Goal: Communication & Community: Participate in discussion

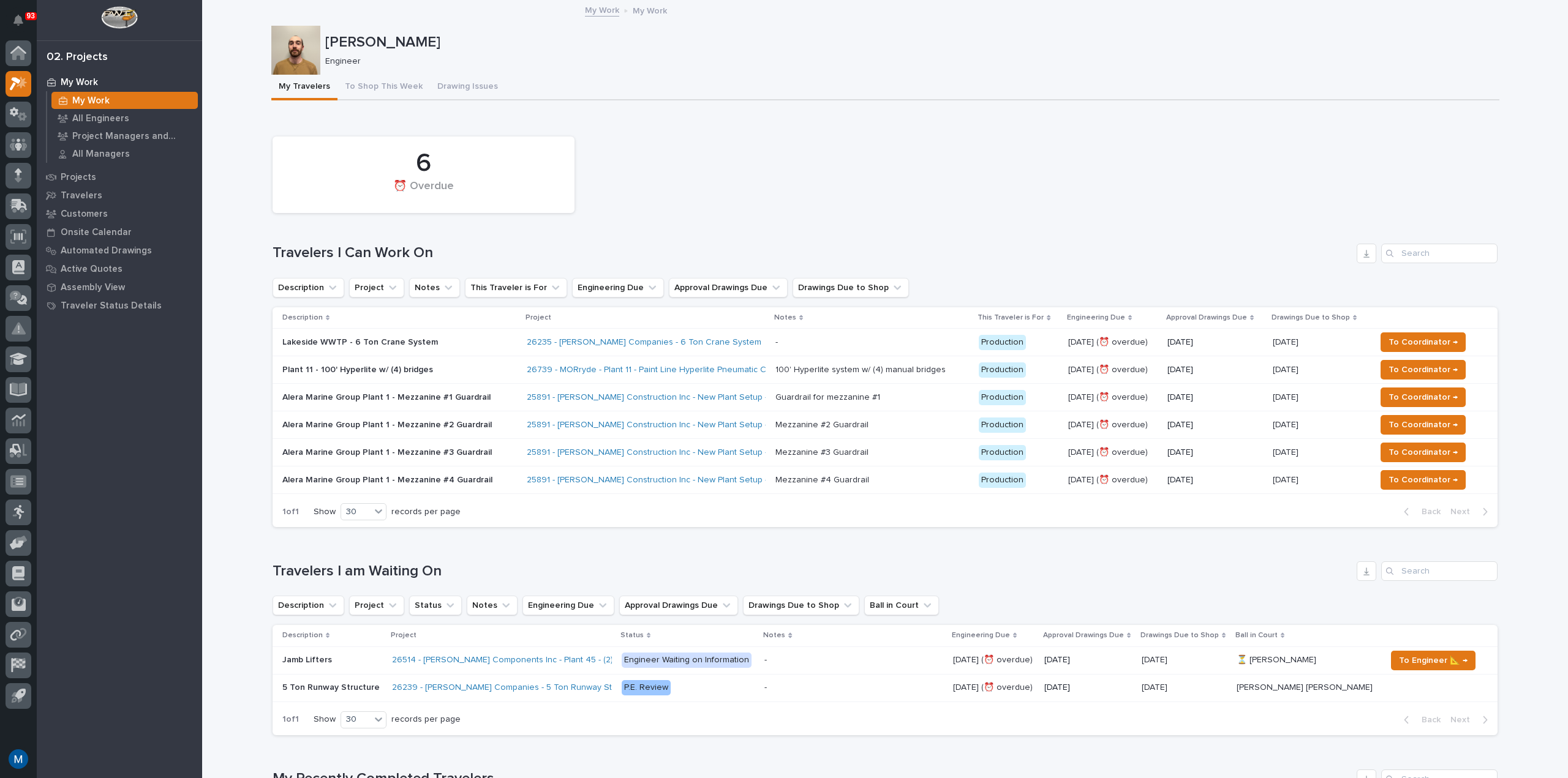
scroll to position [61, 0]
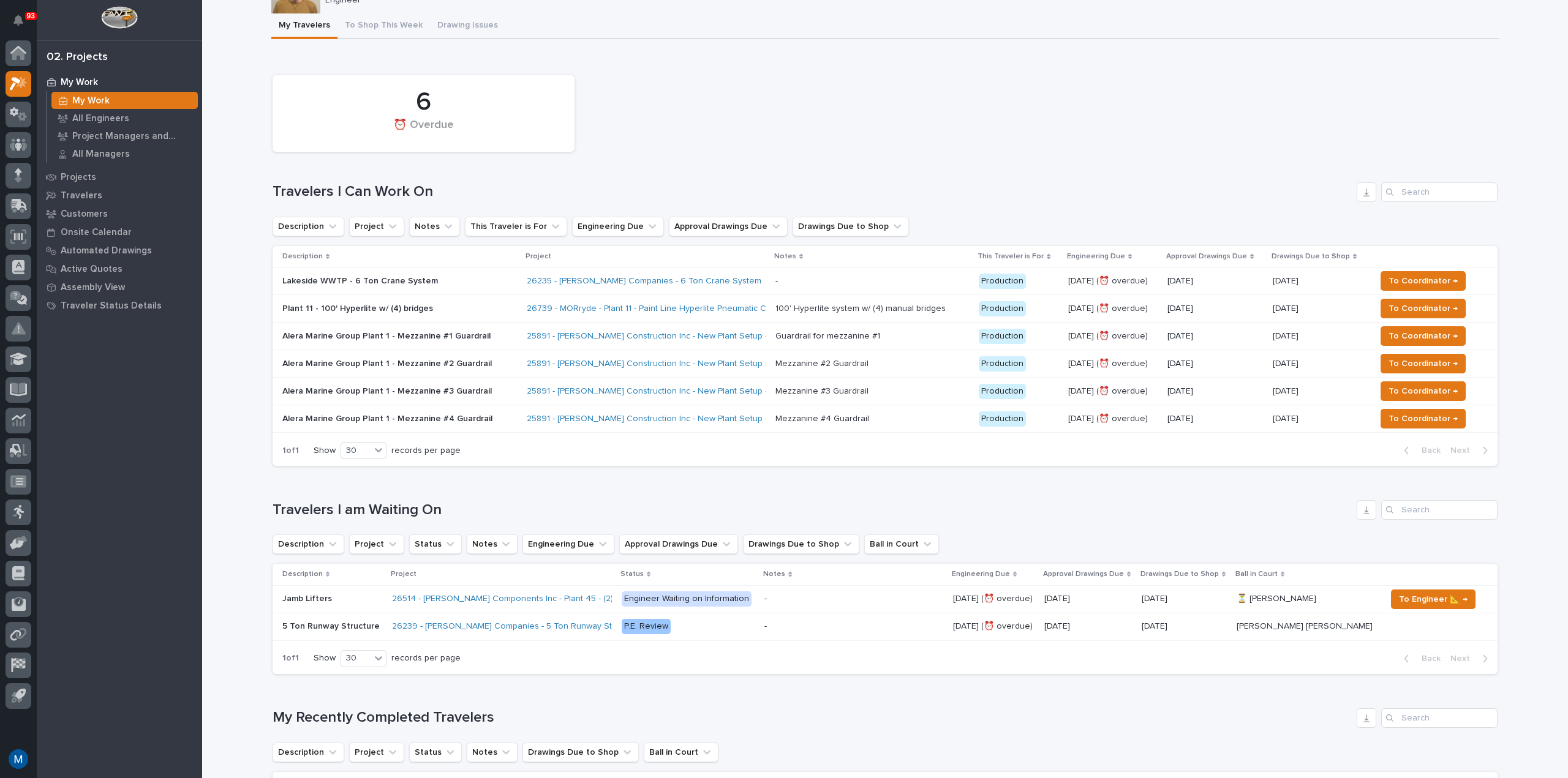
click at [443, 305] on p "Plant 11 - 100' Hyperlite w/ (4) bridges" at bounding box center [389, 309] width 214 height 11
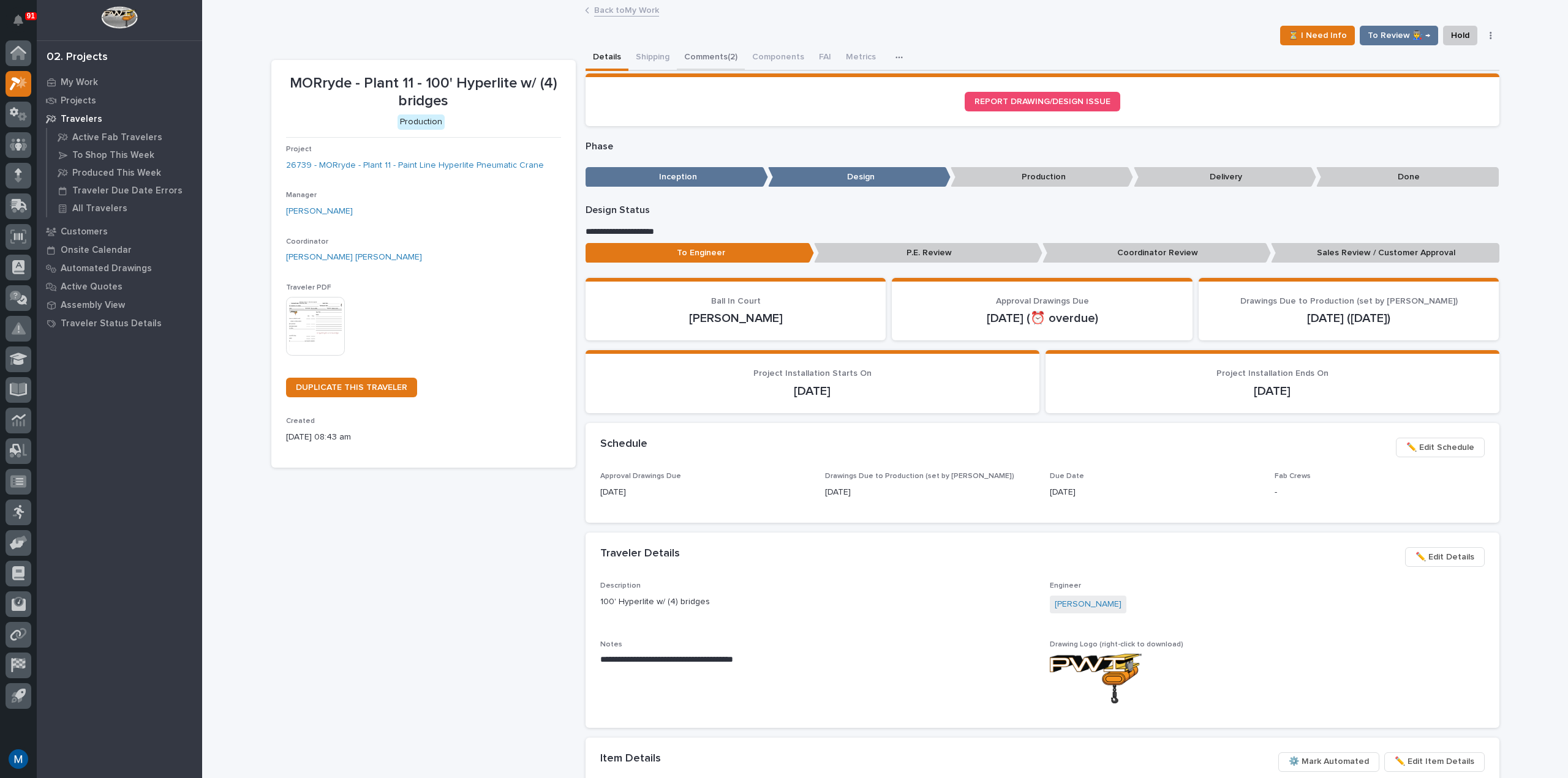
click at [729, 64] on button "Comments (2)" at bounding box center [711, 58] width 68 height 26
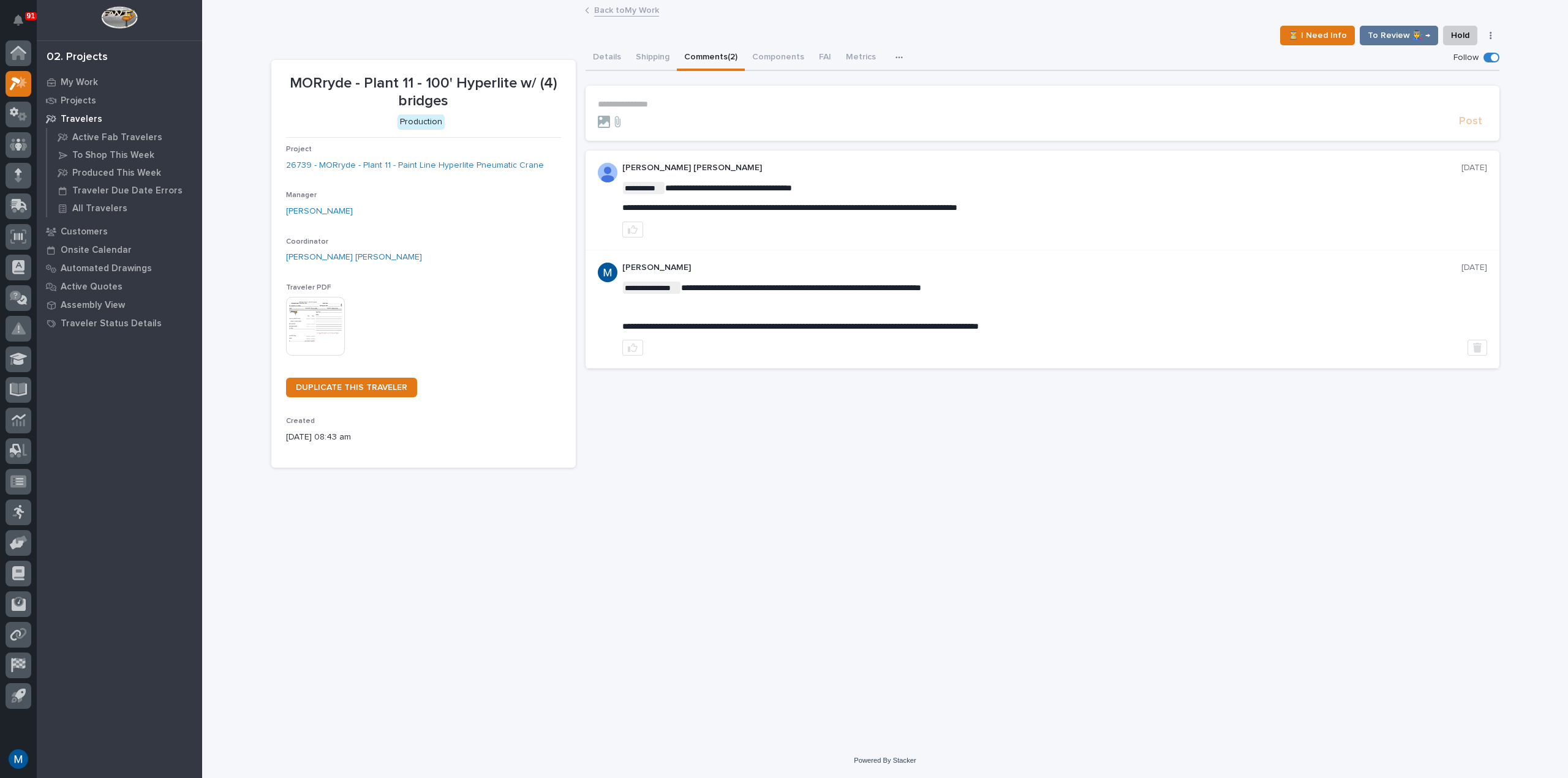
click at [677, 99] on p "**********" at bounding box center [1041, 105] width 889 height 11
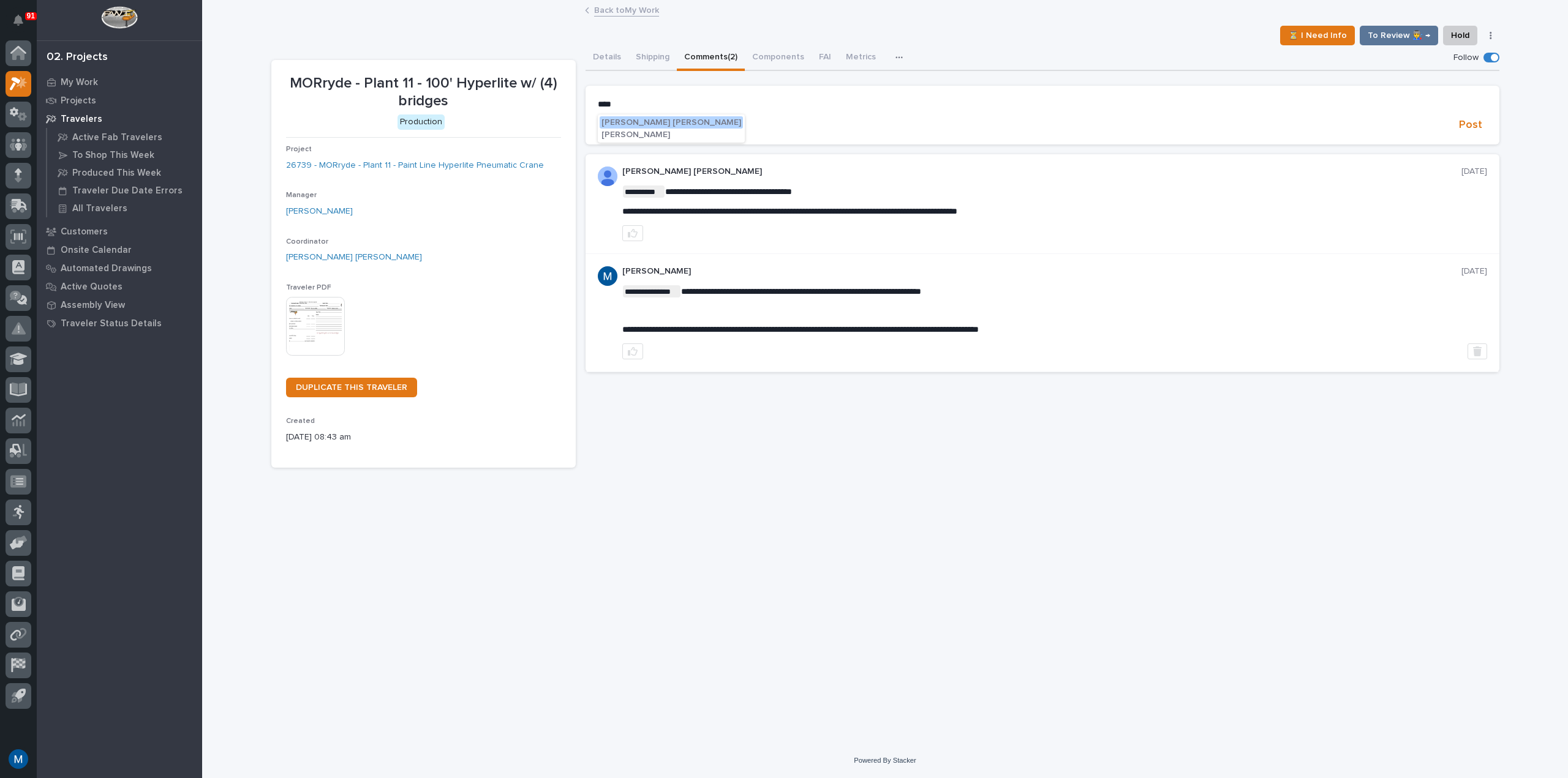
drag, startPoint x: 621, startPoint y: 121, endPoint x: 664, endPoint y: 109, distance: 44.6
click at [621, 121] on span "[PERSON_NAME] [PERSON_NAME]" at bounding box center [672, 123] width 140 height 9
click at [690, 100] on p "**********" at bounding box center [1041, 106] width 889 height 13
click at [1469, 133] on span "Post" at bounding box center [1470, 127] width 23 height 14
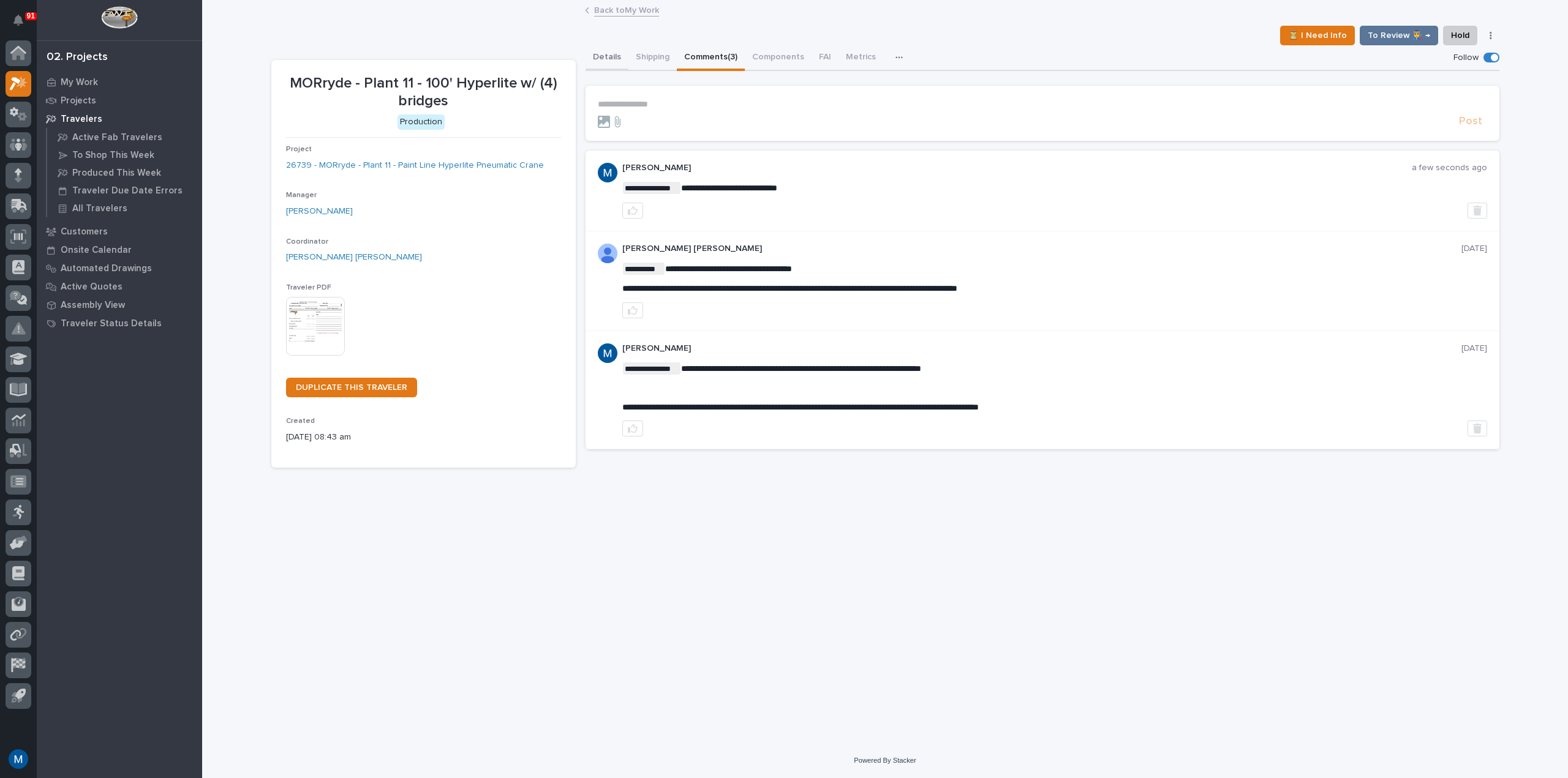
click at [599, 56] on button "Details" at bounding box center [607, 58] width 43 height 26
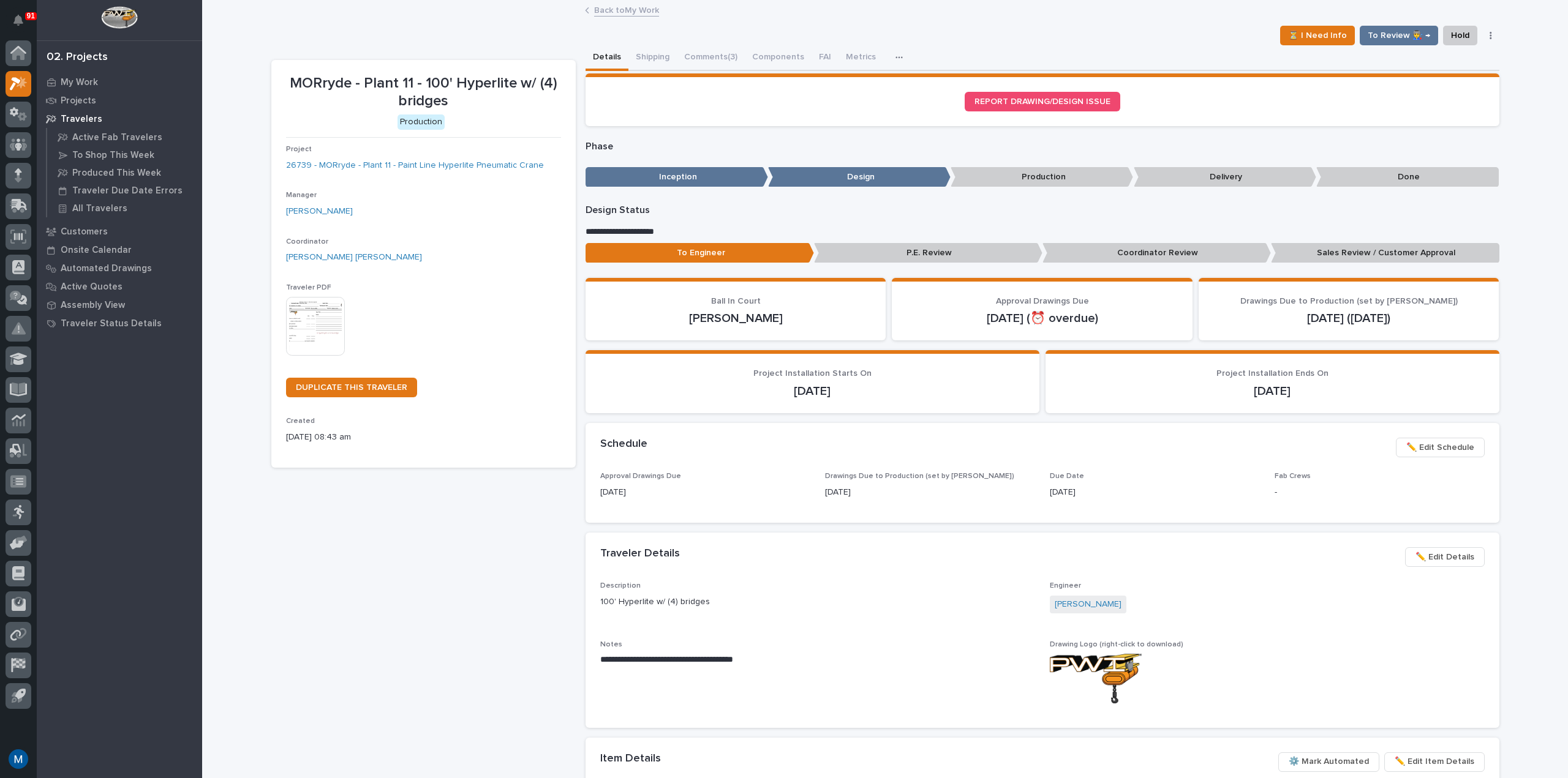
click at [1199, 251] on p "Coordinator Review" at bounding box center [1156, 252] width 228 height 21
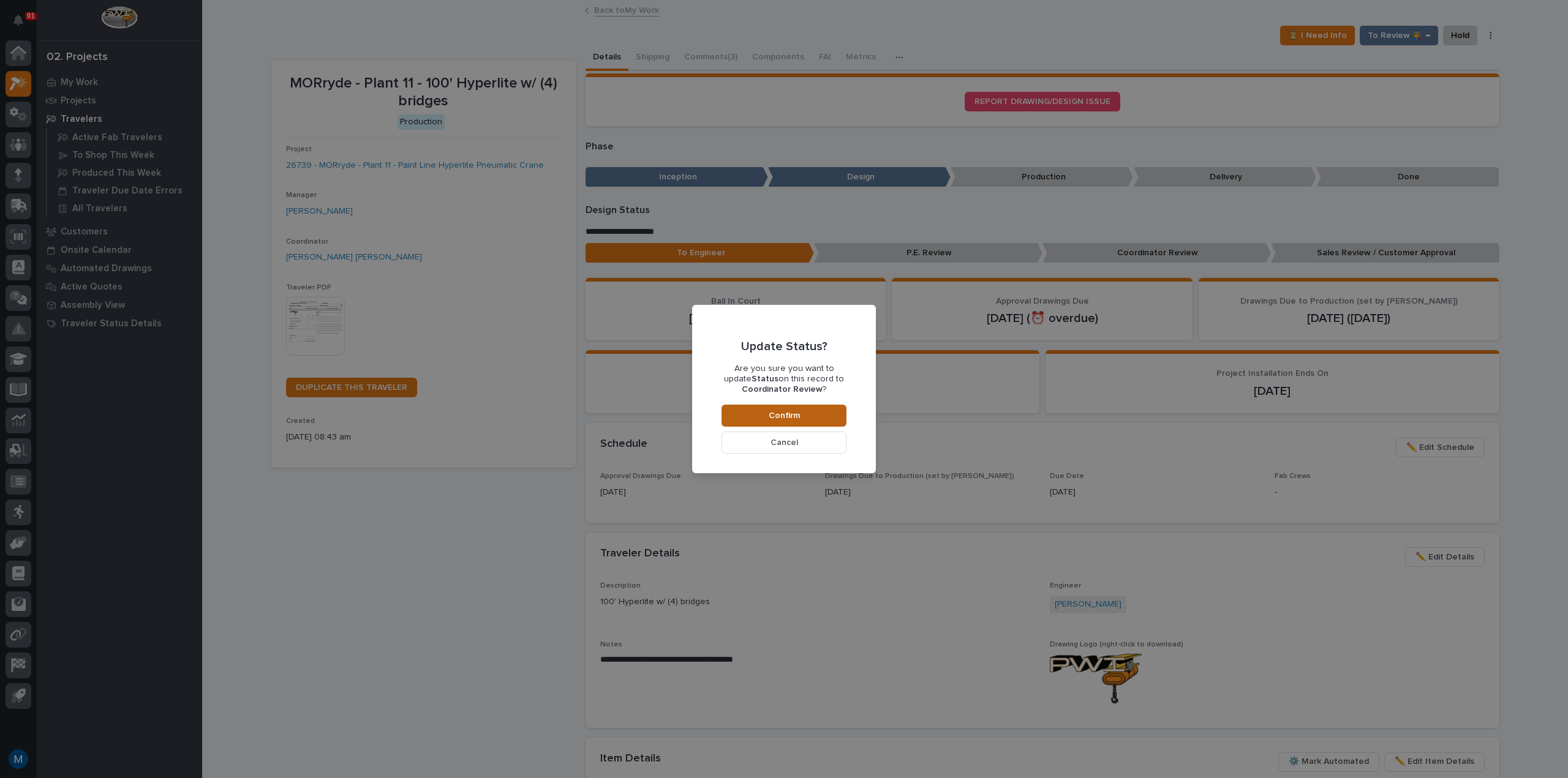
click at [807, 415] on button "Confirm" at bounding box center [784, 415] width 125 height 22
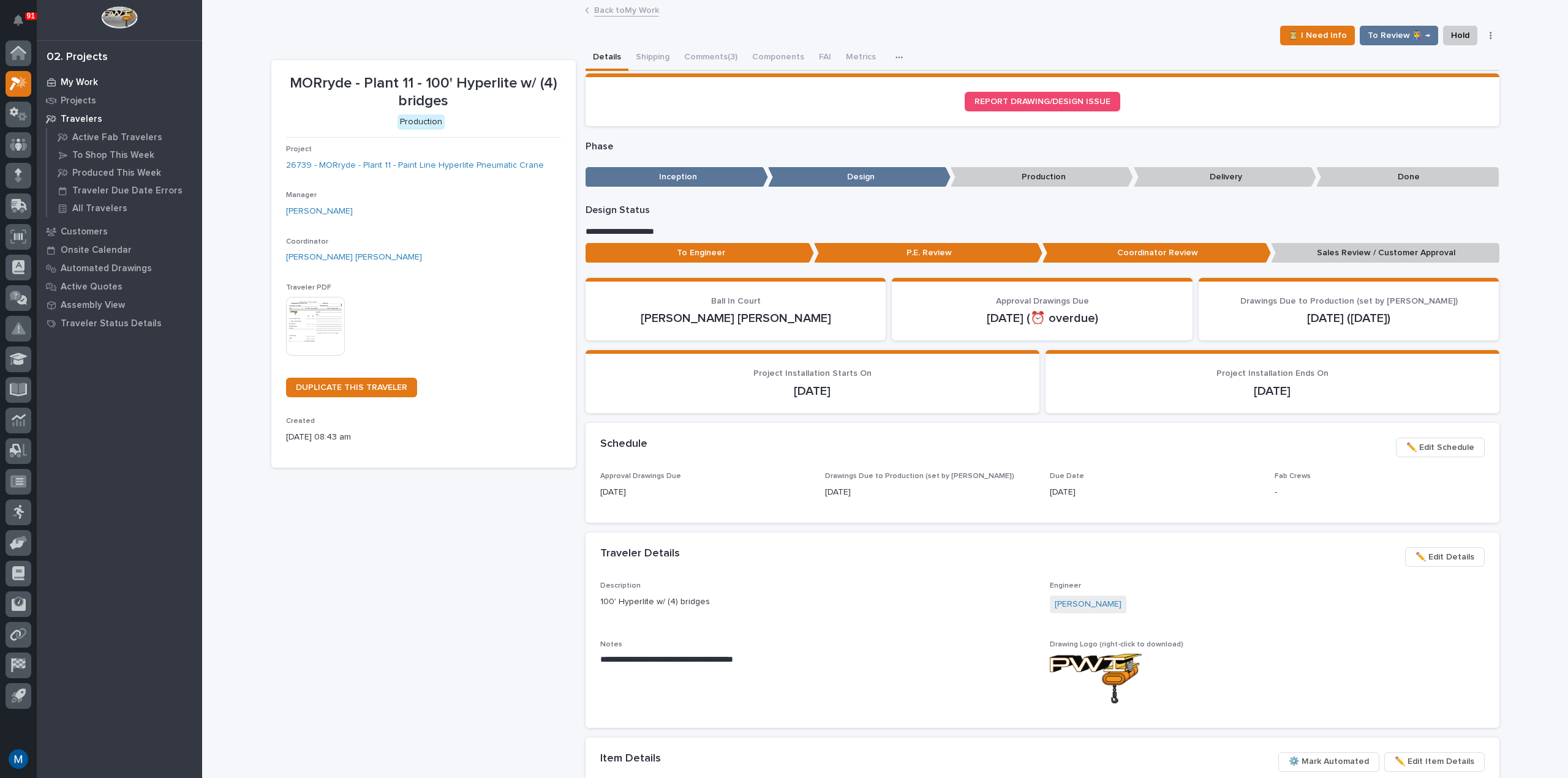
click at [86, 86] on p "My Work" at bounding box center [80, 82] width 38 height 11
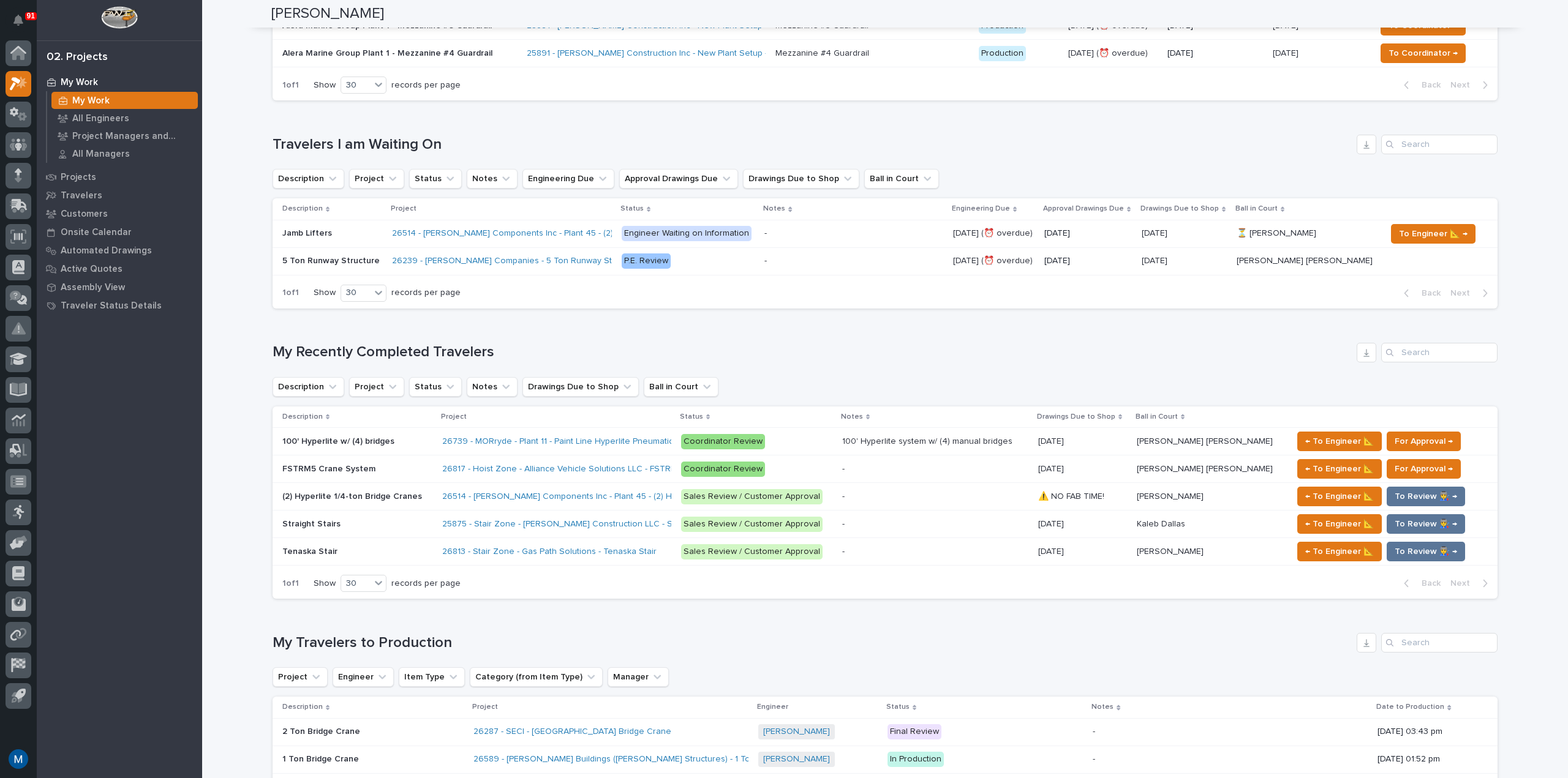
scroll to position [490, 0]
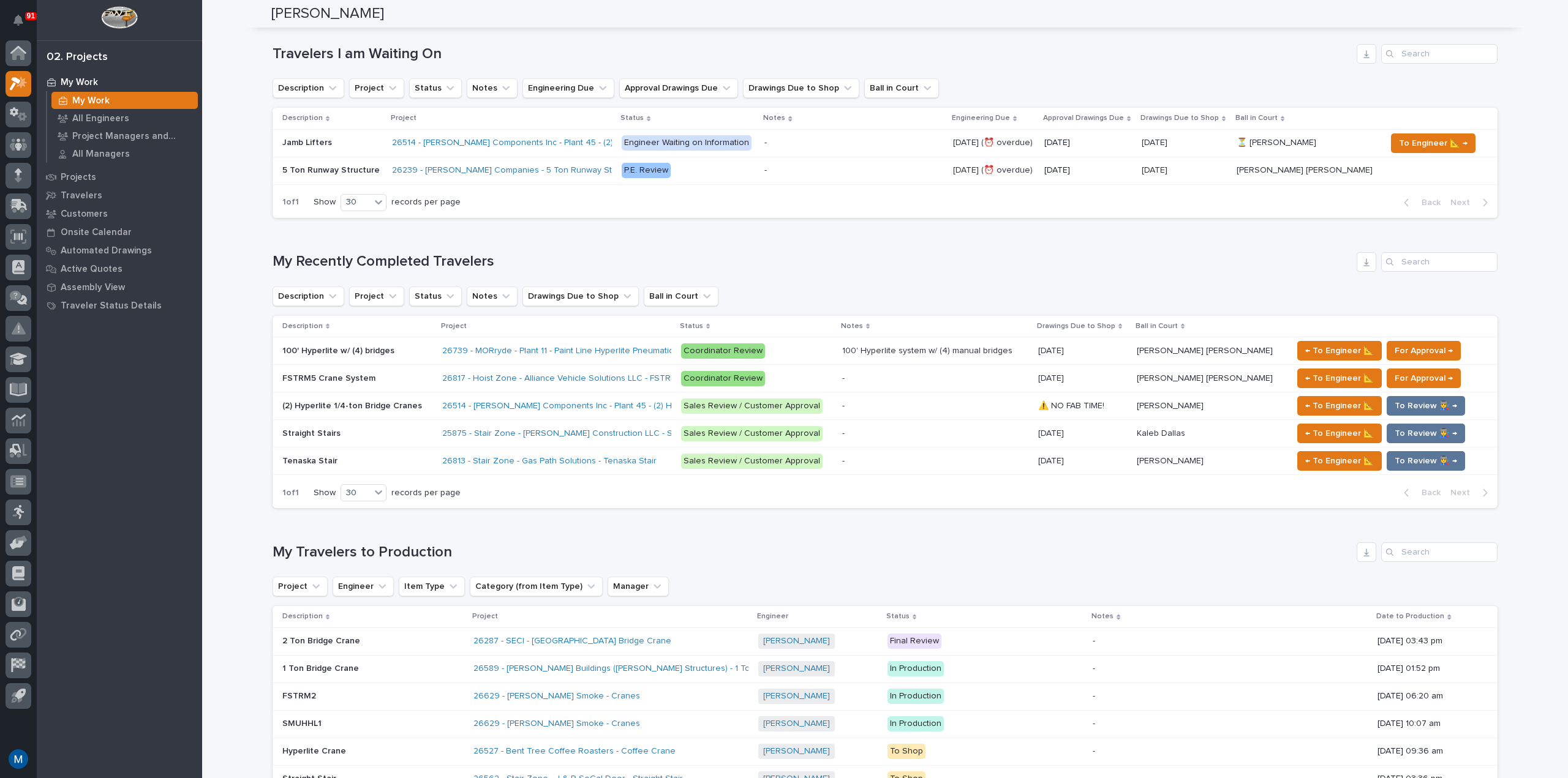
click at [227, 282] on div "Loading... Saving… Loading... Saving… Marston Norris Marston Norris Engineer So…" at bounding box center [885, 437] width 1366 height 1852
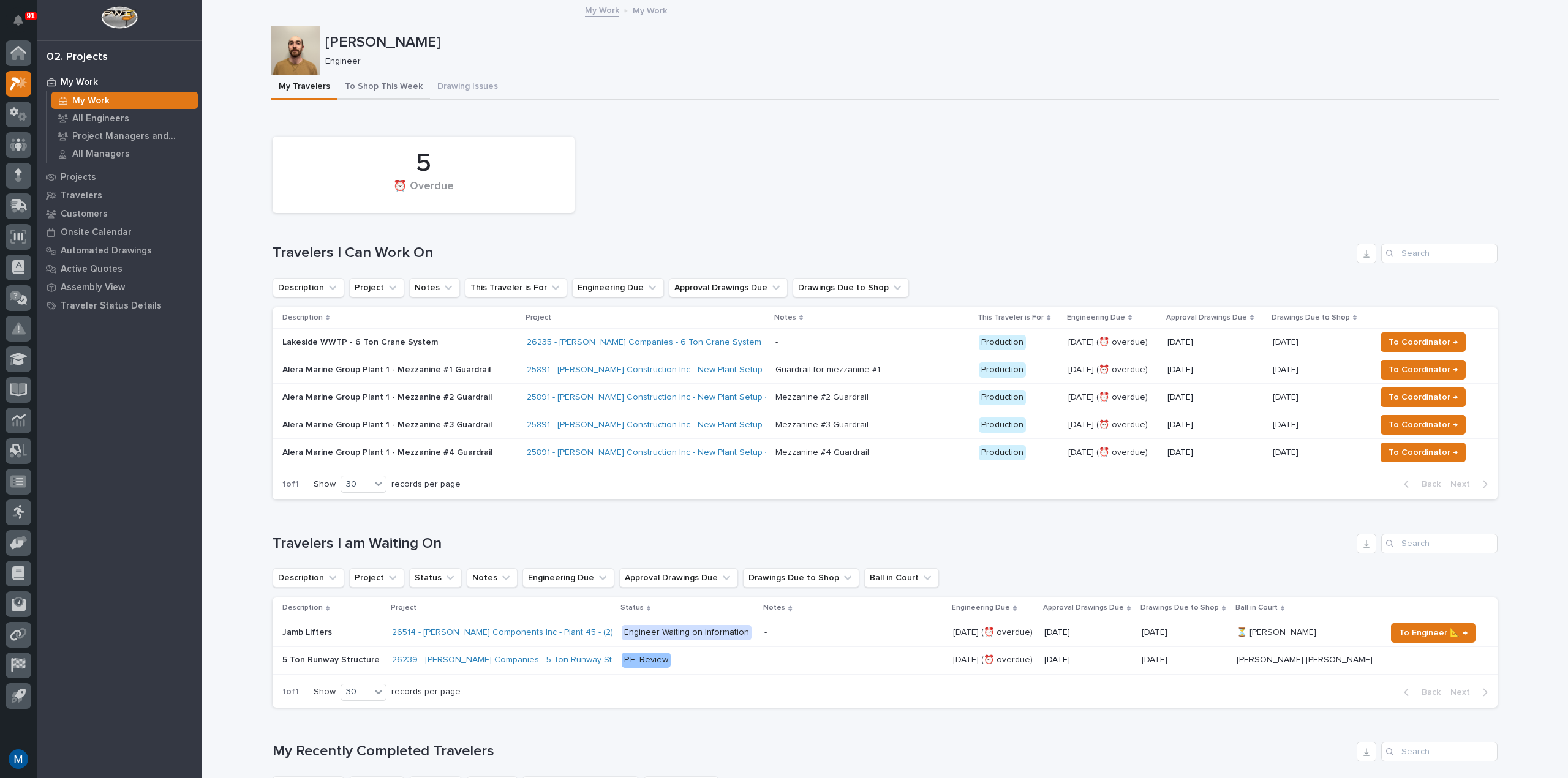
click at [338, 86] on button "To Shop This Week" at bounding box center [383, 87] width 92 height 26
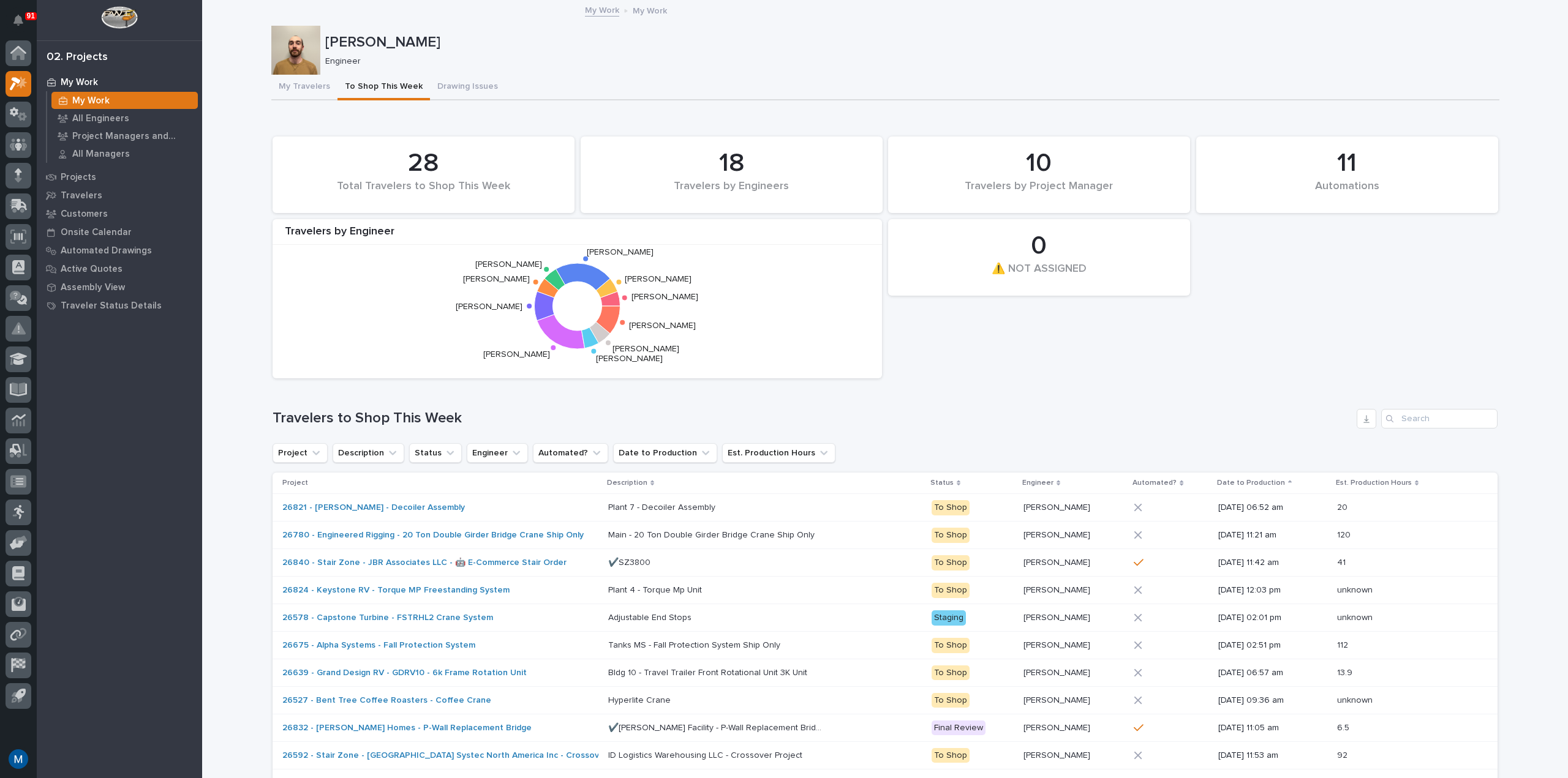
click at [1062, 409] on div "Travelers to Shop This Week" at bounding box center [885, 419] width 1225 height 20
click at [296, 92] on button "My Travelers" at bounding box center [304, 87] width 66 height 26
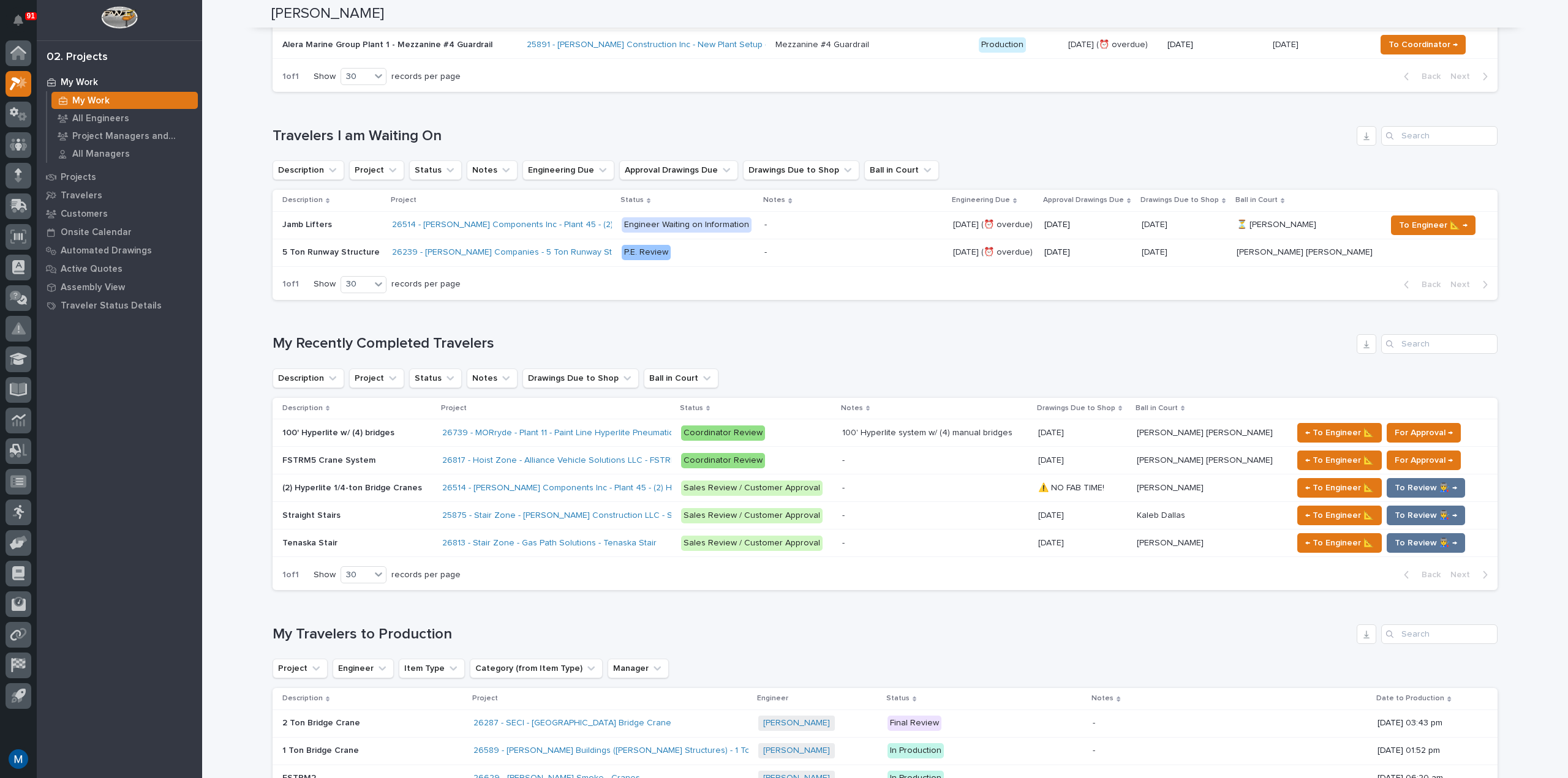
scroll to position [429, 0]
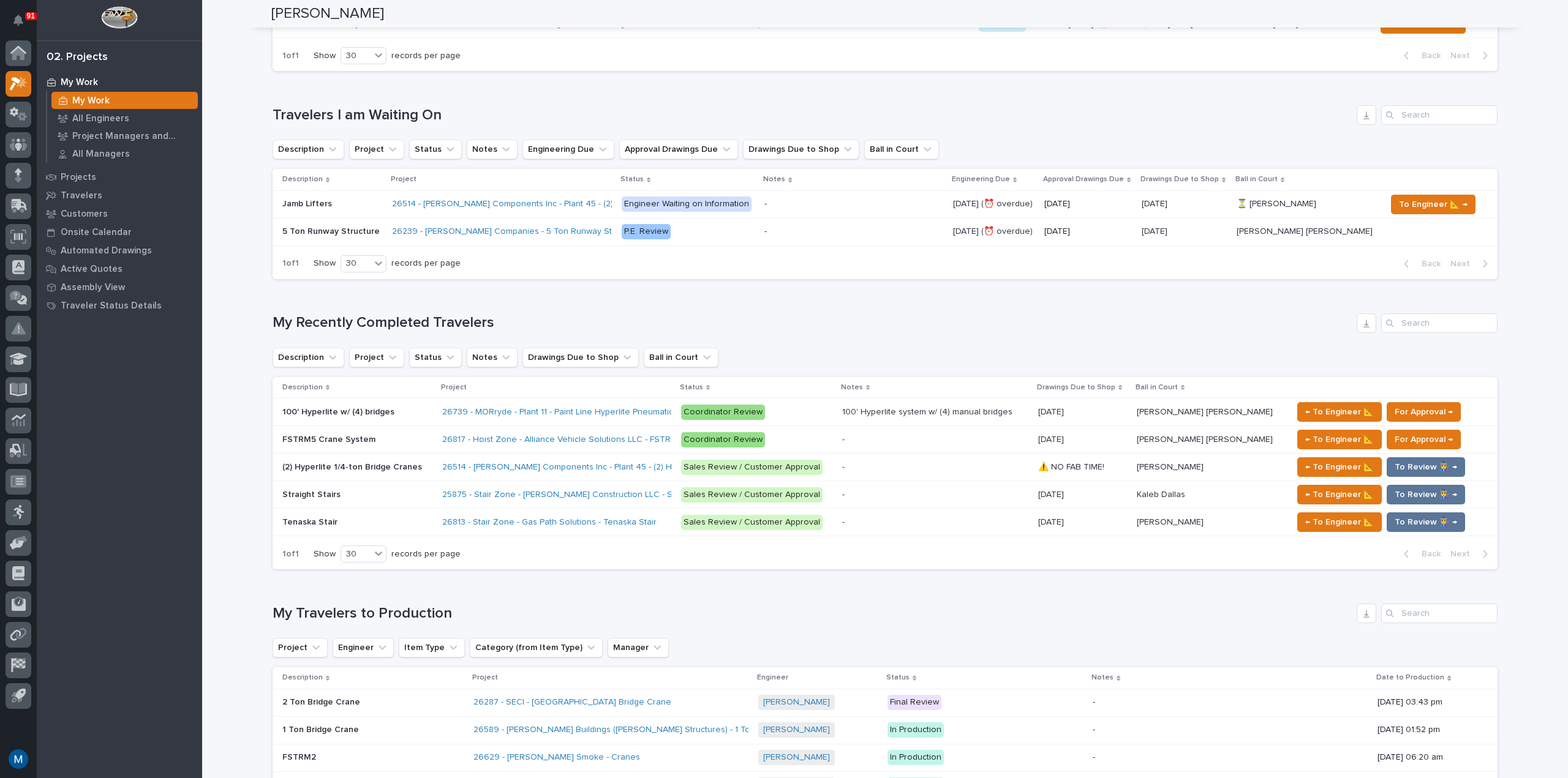
click at [399, 407] on p at bounding box center [357, 413] width 150 height 11
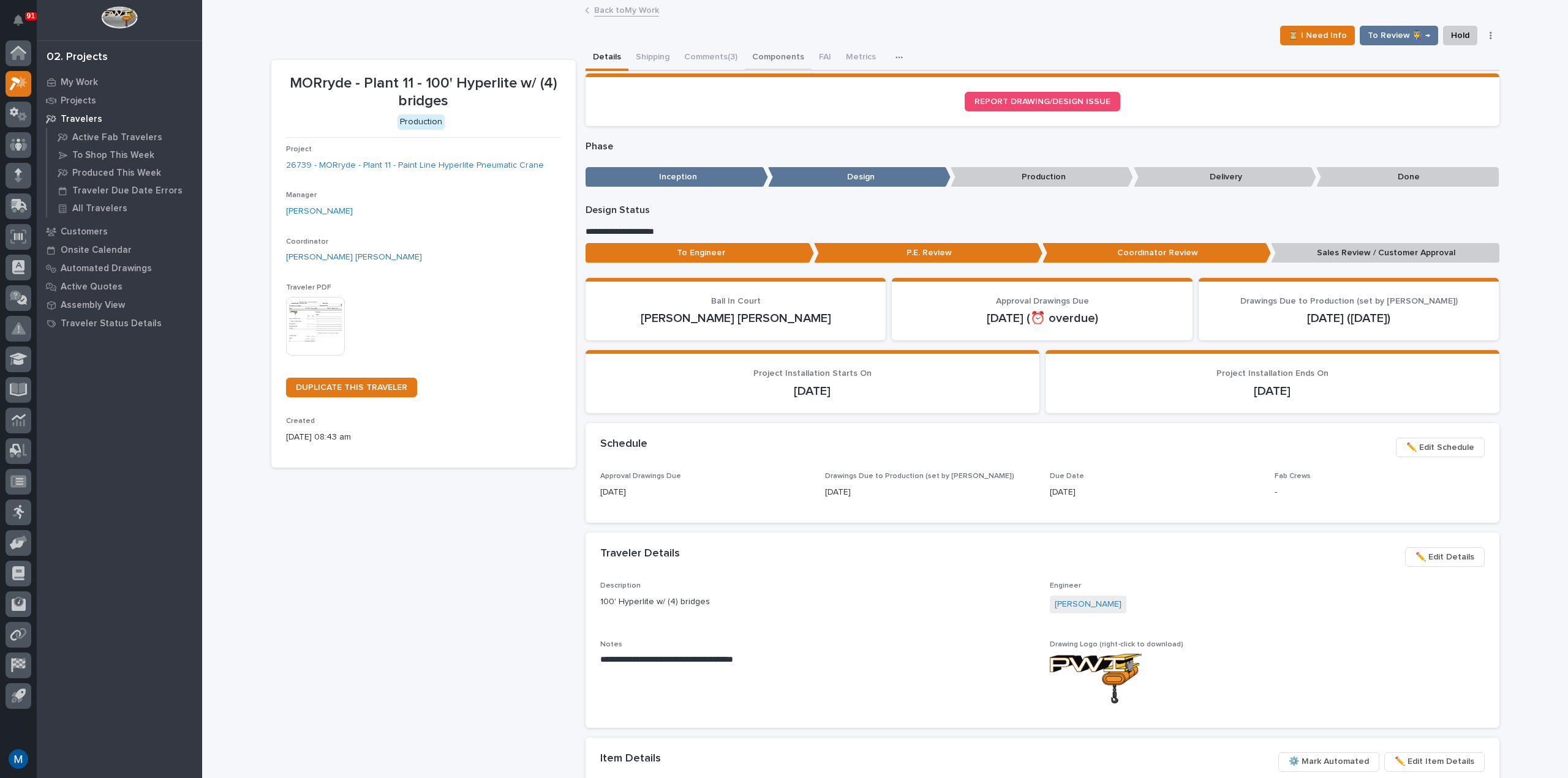
click at [739, 64] on div "Details Shipping Comments (3) Components FAI Metrics Schedule" at bounding box center [1042, 58] width 913 height 26
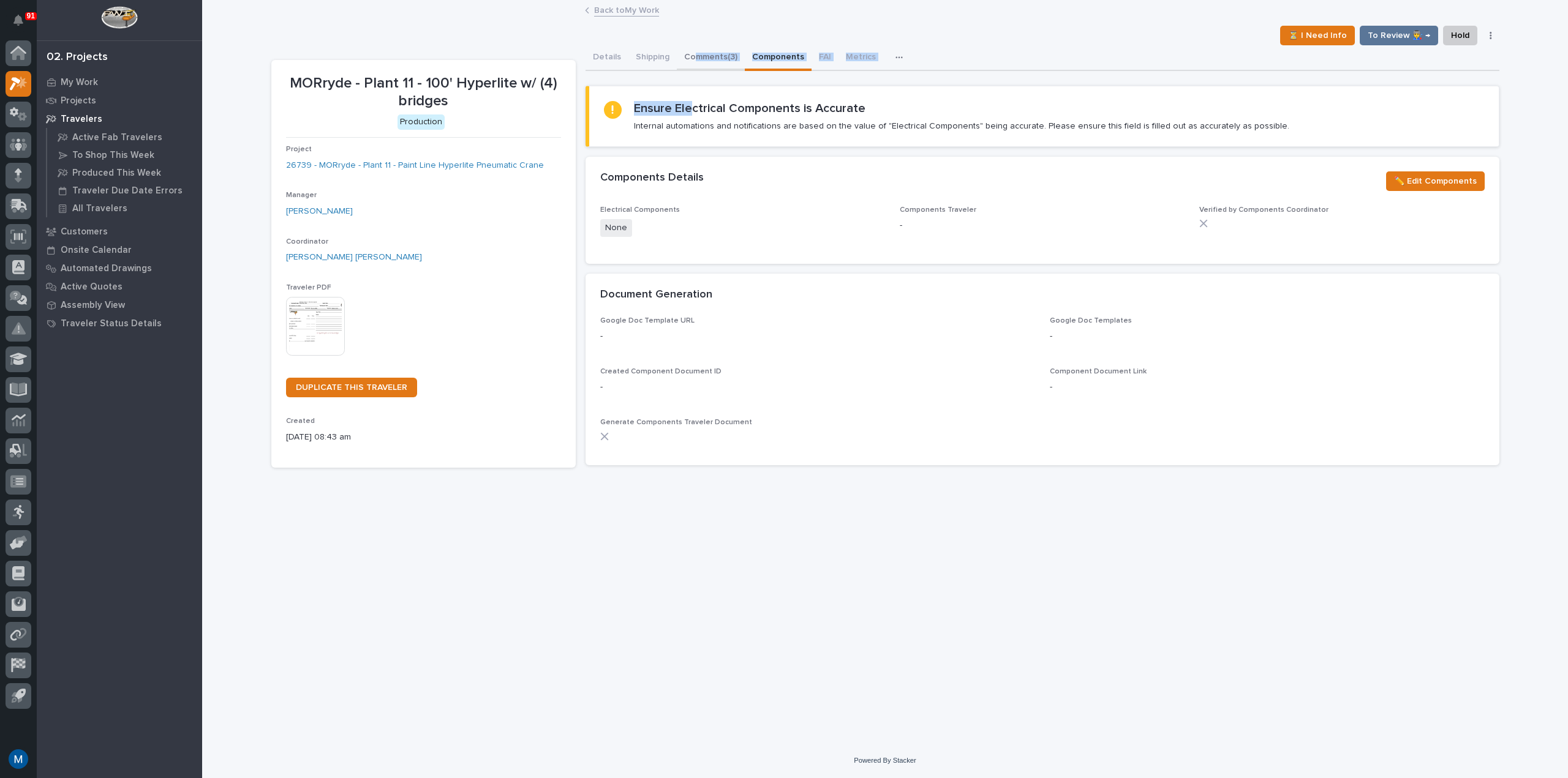
click at [692, 70] on div "**********" at bounding box center [1042, 261] width 913 height 430
click at [697, 55] on button "Comments (3)" at bounding box center [711, 58] width 68 height 26
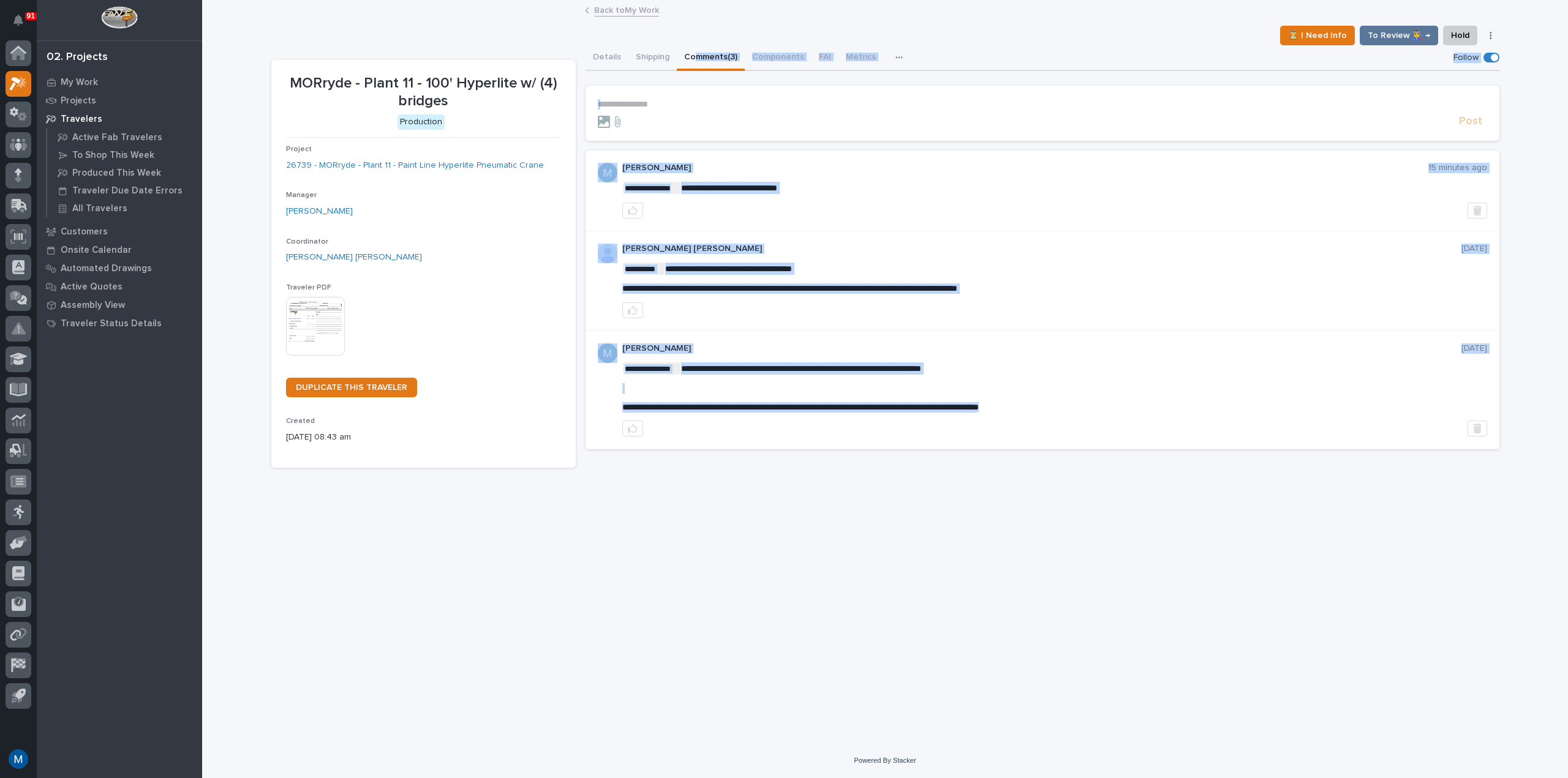
click at [807, 159] on div "**********" at bounding box center [1042, 191] width 913 height 81
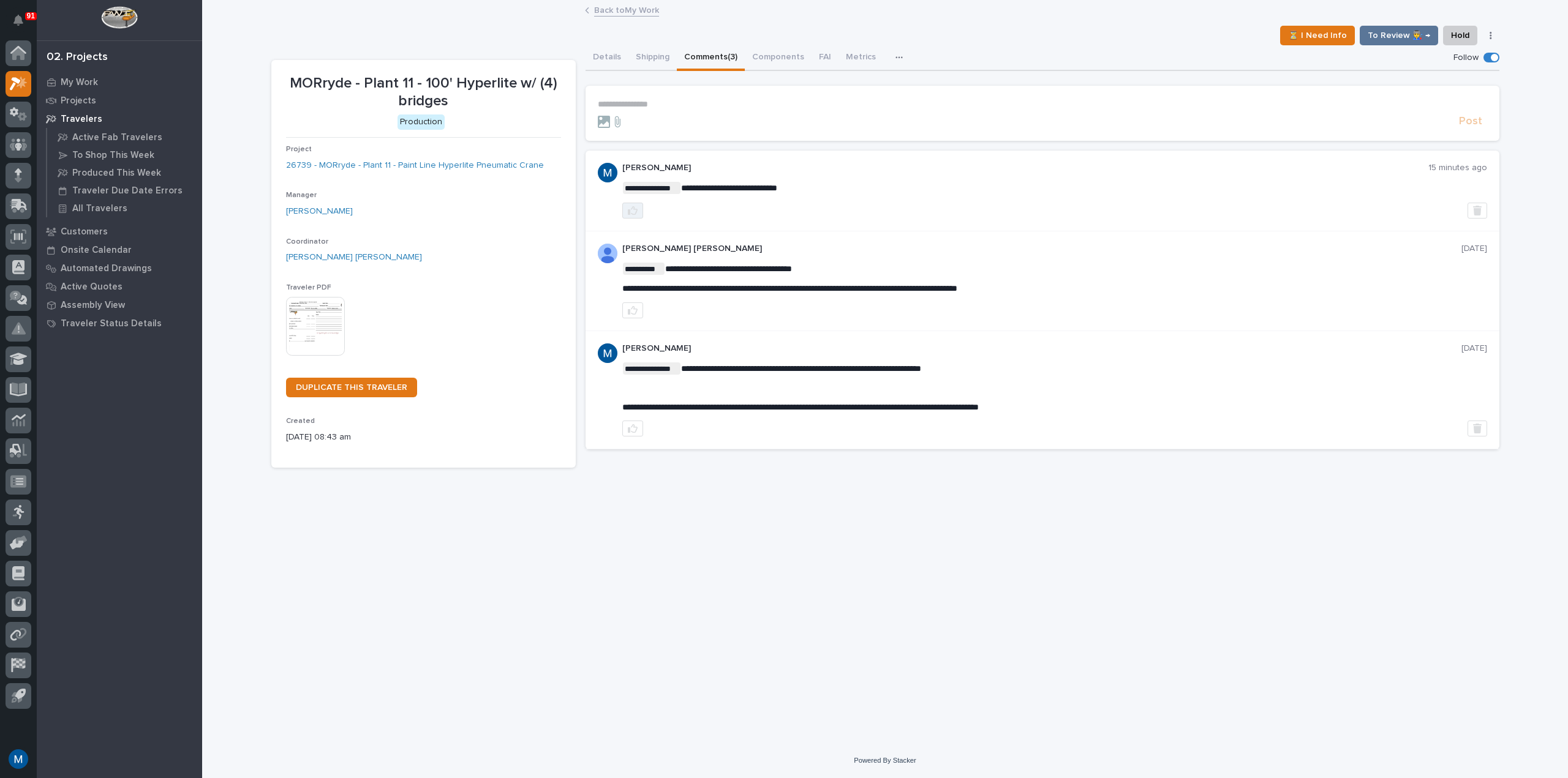
click at [629, 205] on button "button" at bounding box center [632, 210] width 21 height 16
click at [96, 83] on p "My Work" at bounding box center [80, 82] width 38 height 11
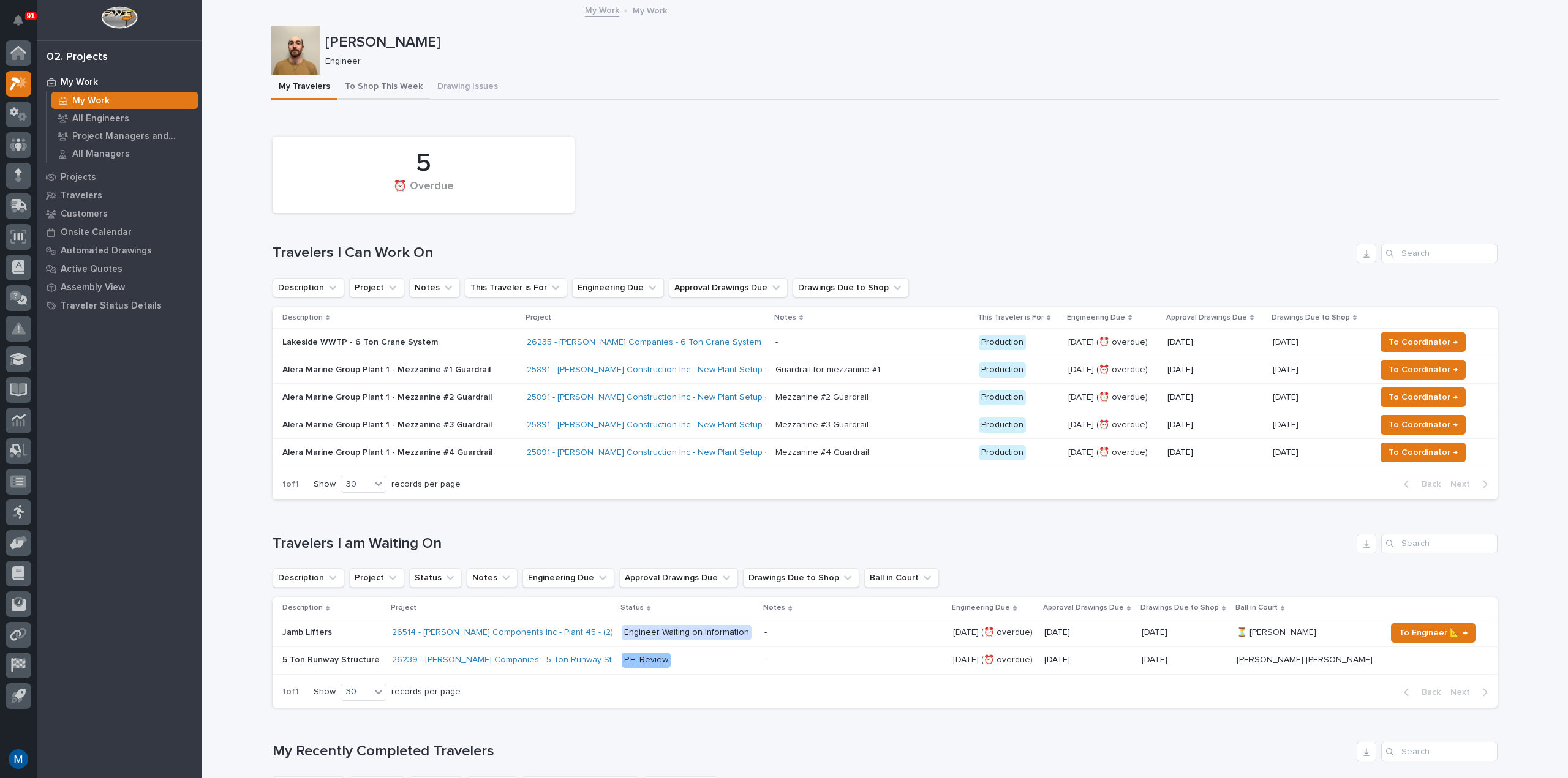
click at [402, 85] on button "To Shop This Week" at bounding box center [383, 87] width 92 height 26
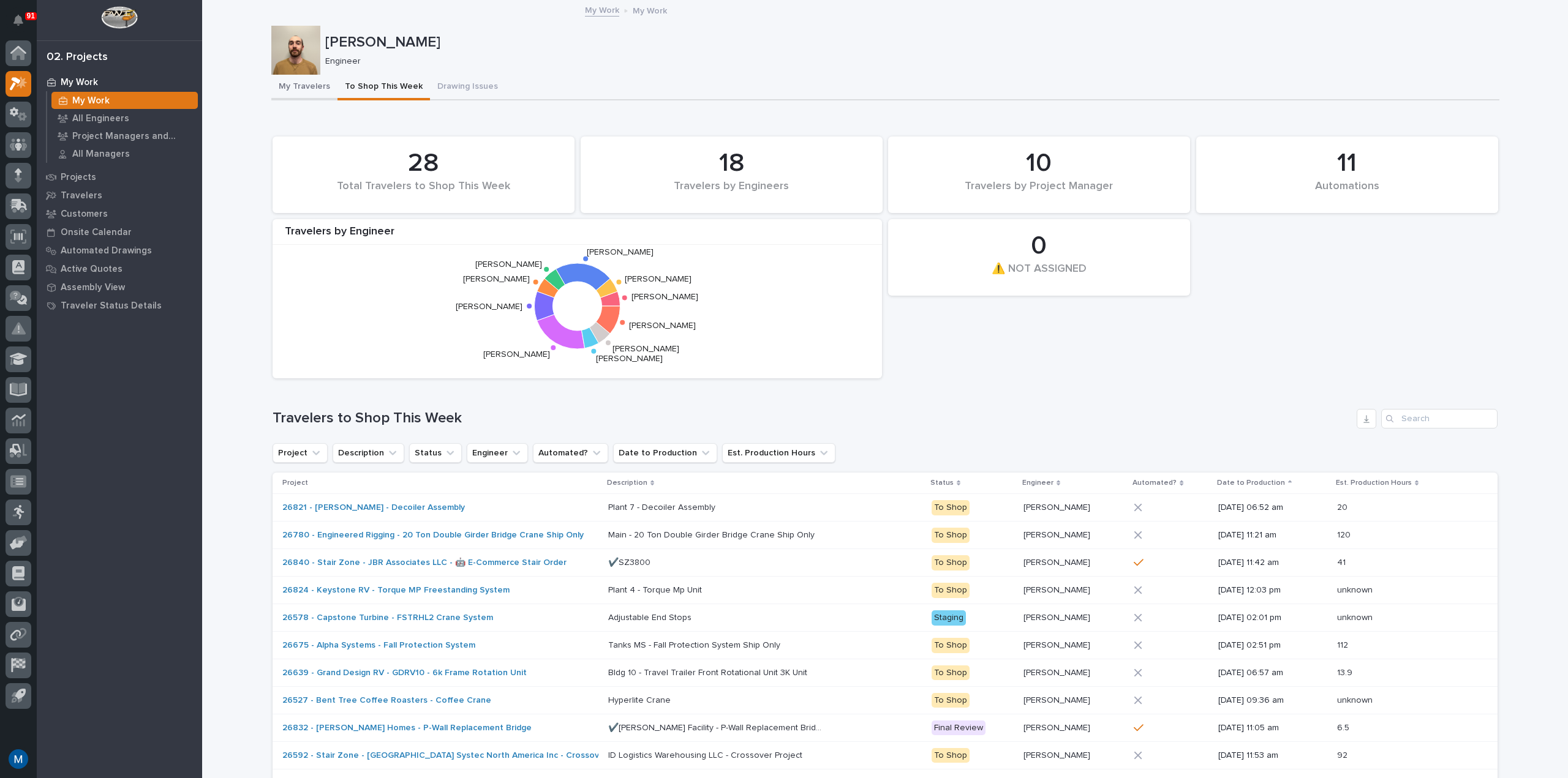
click at [322, 96] on button "My Travelers" at bounding box center [304, 87] width 66 height 26
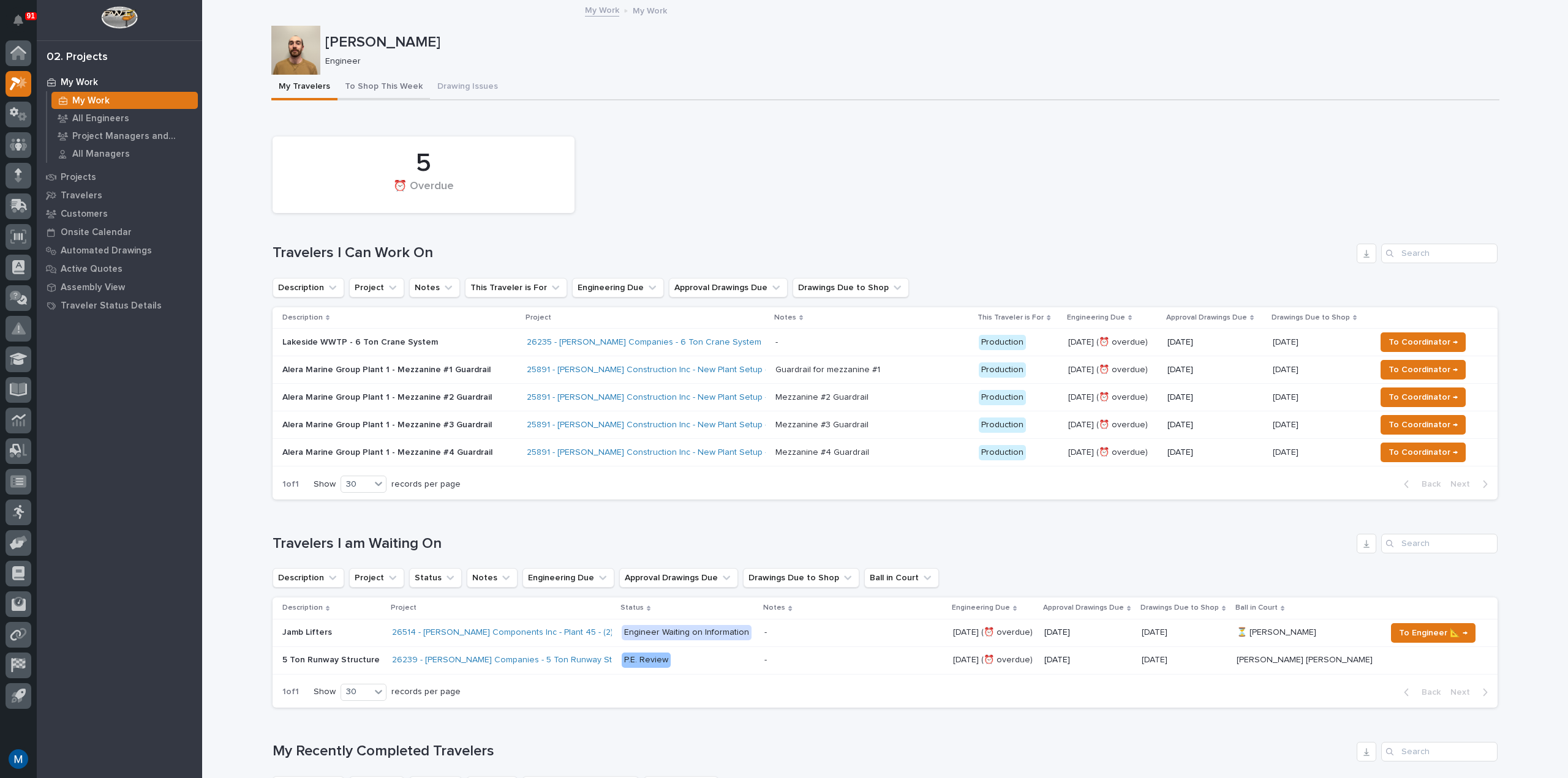
click at [360, 79] on button "To Shop This Week" at bounding box center [383, 87] width 92 height 26
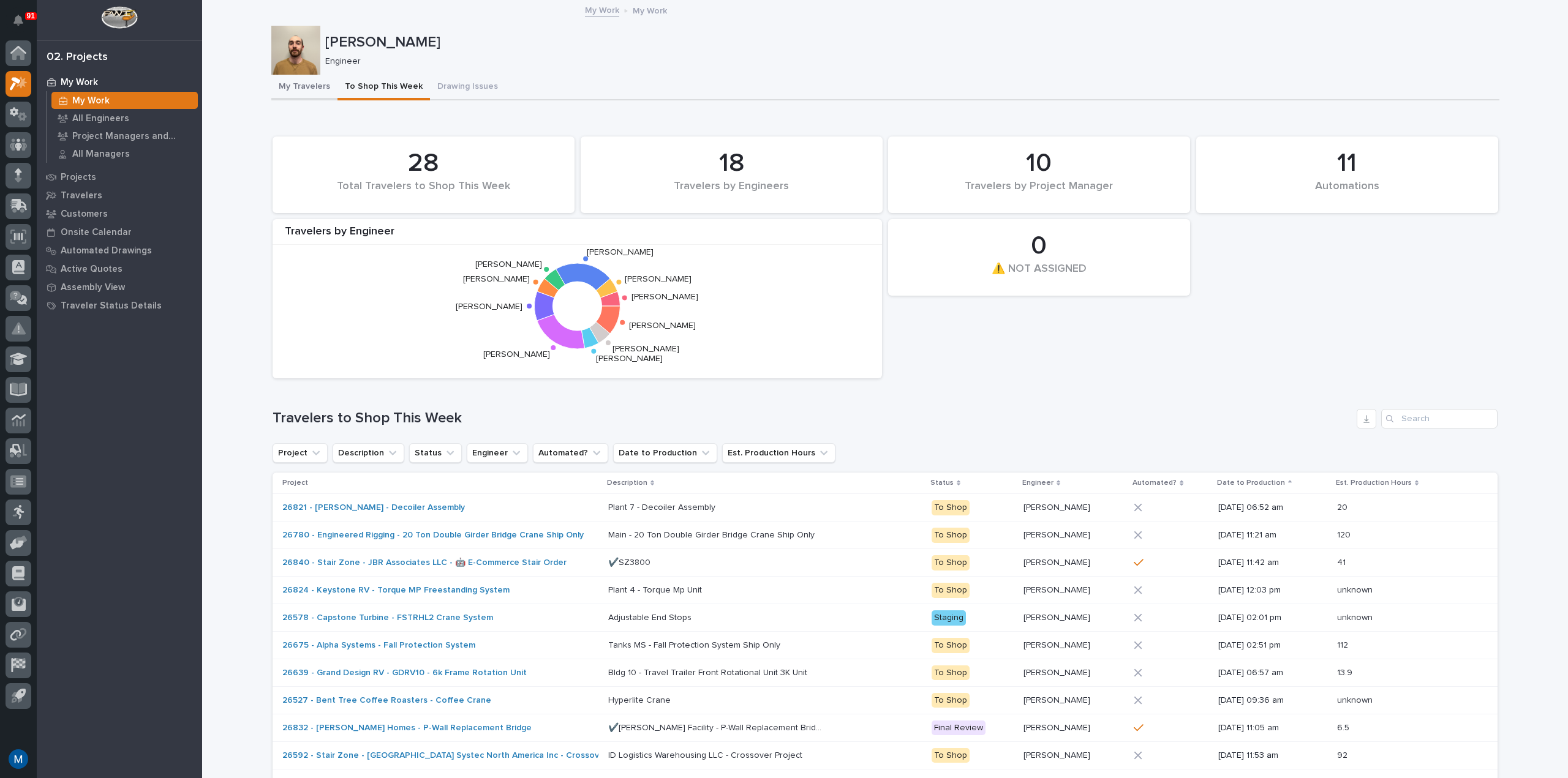
click at [286, 89] on button "My Travelers" at bounding box center [304, 87] width 66 height 26
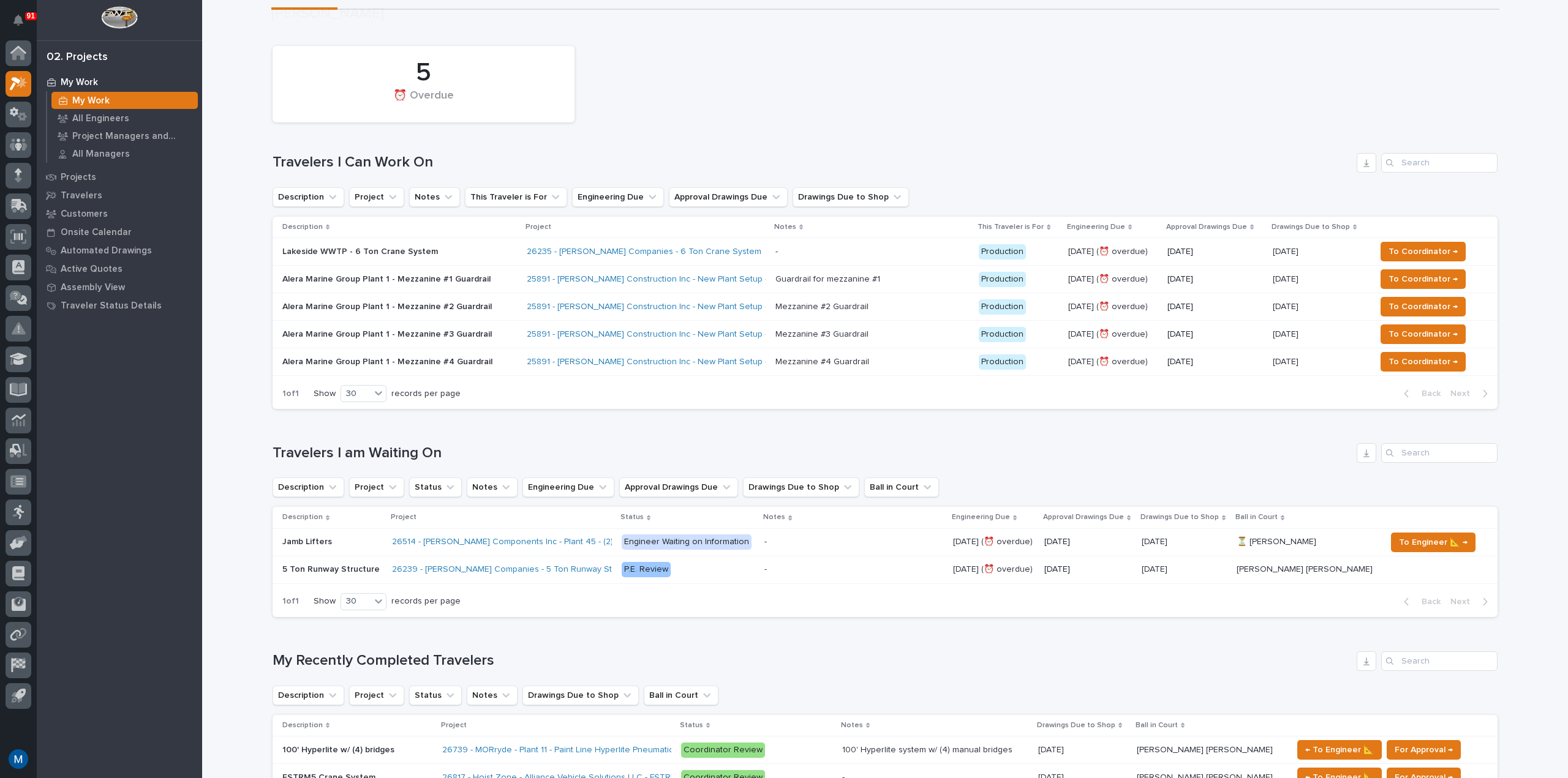
scroll to position [306, 0]
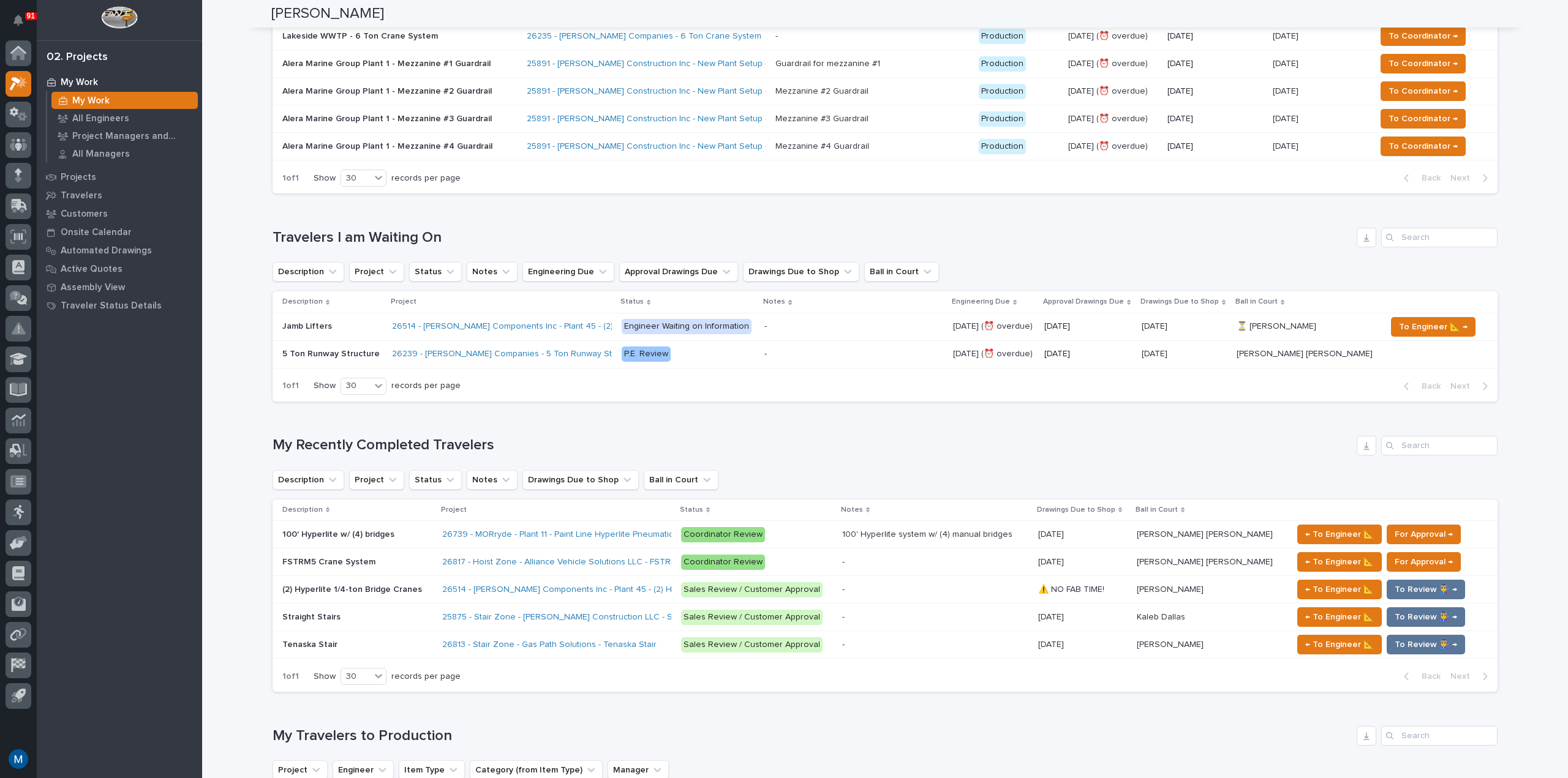
click at [700, 407] on div "Loading... Saving… Travelers I am Waiting On Description Project Status Notes E…" at bounding box center [885, 307] width 1225 height 209
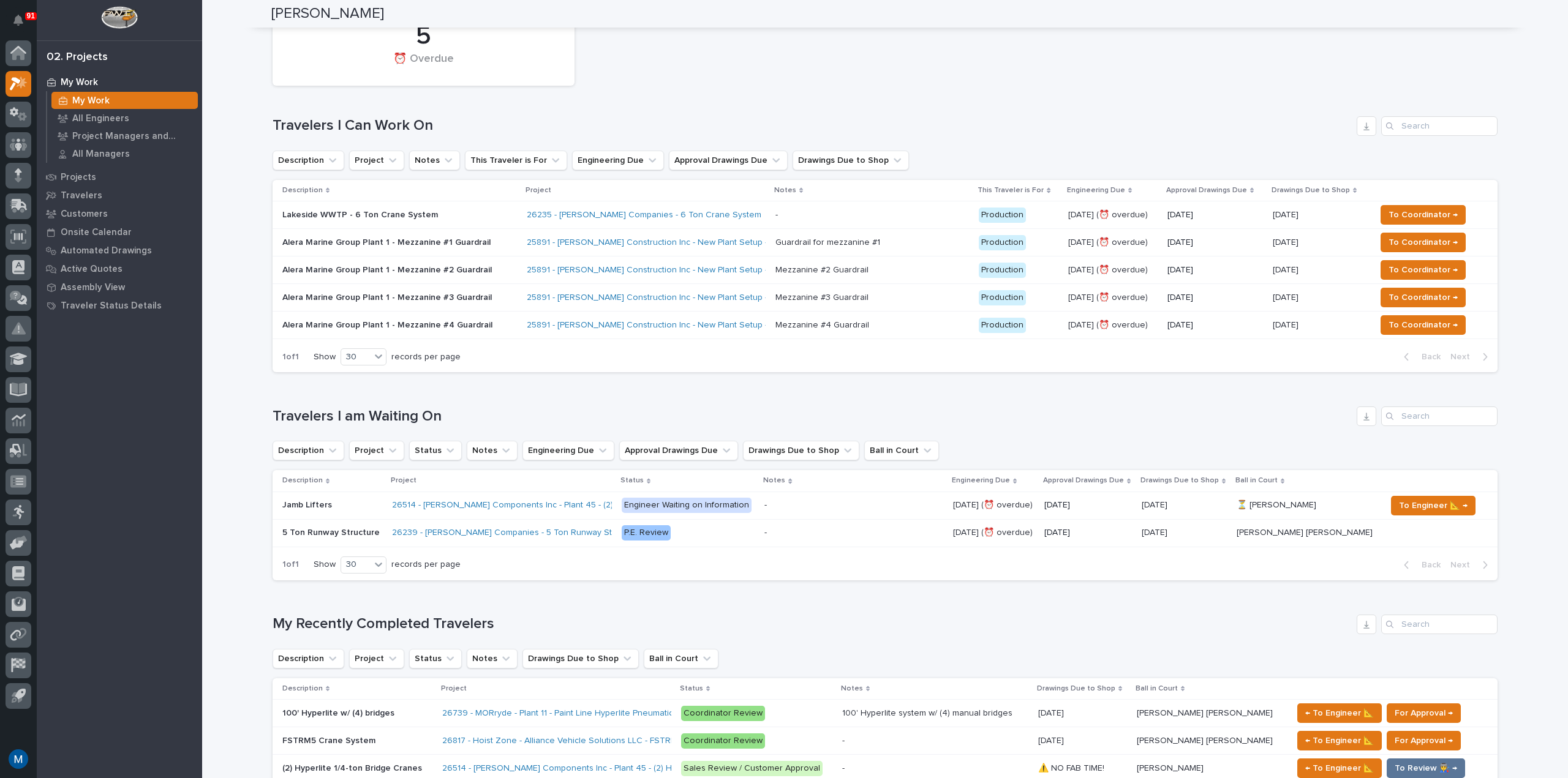
scroll to position [0, 0]
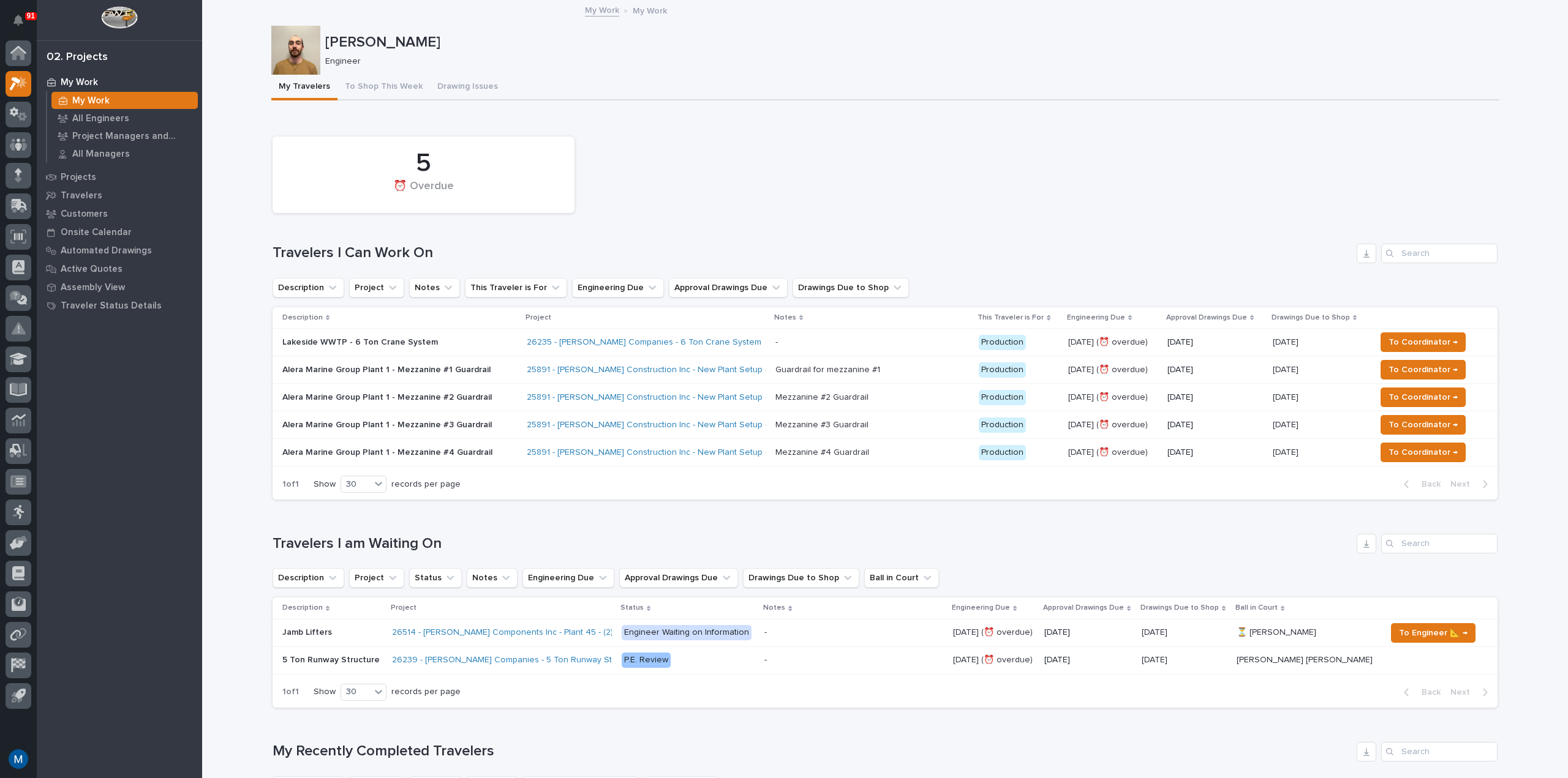
click at [721, 131] on div "5 ⏰ Overdue" at bounding box center [884, 175] width 1237 height 89
click at [790, 145] on div "5 ⏰ Overdue" at bounding box center [884, 175] width 1237 height 89
click at [369, 83] on button "To Shop This Week" at bounding box center [383, 87] width 92 height 26
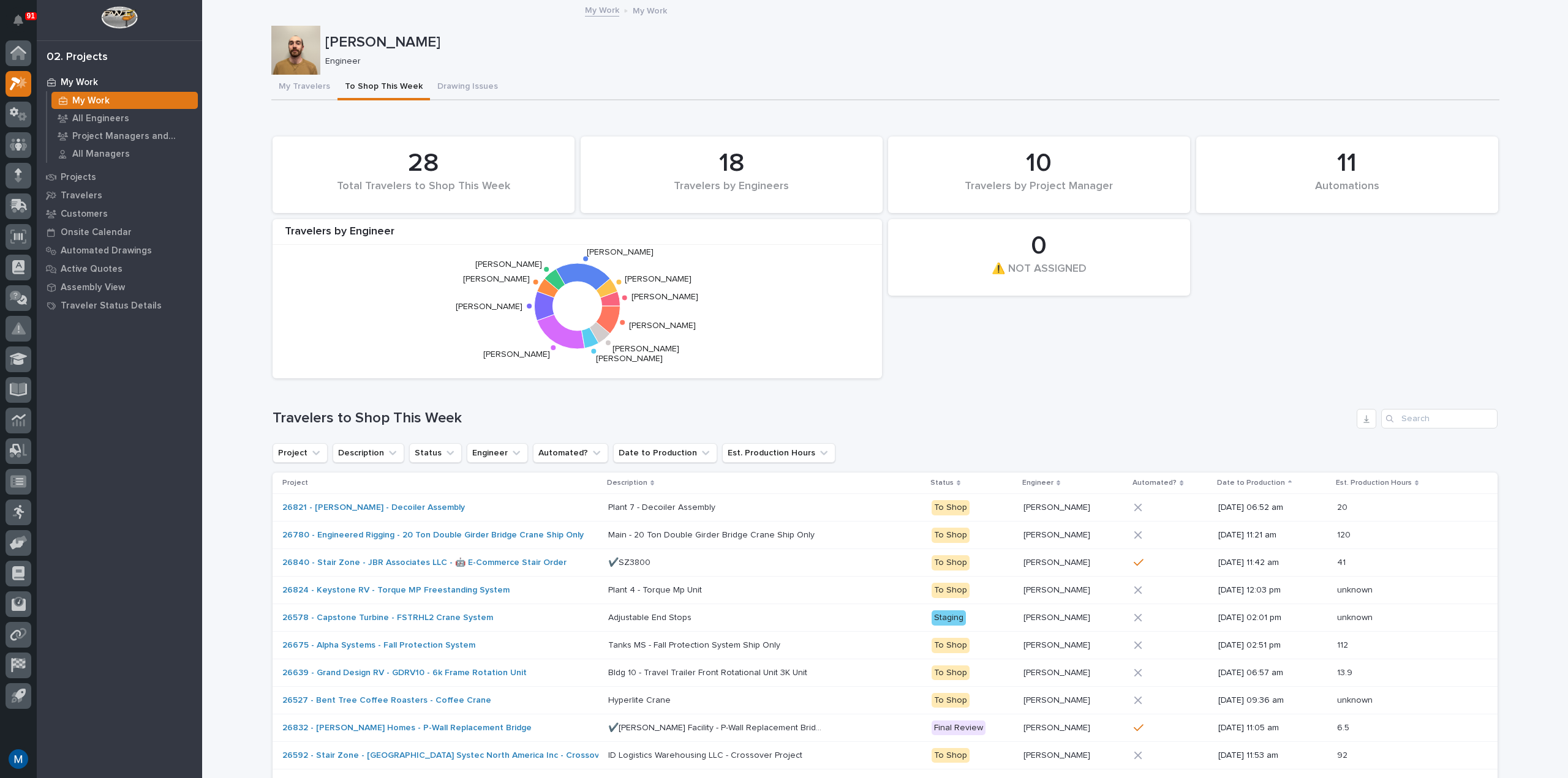
click at [1023, 390] on div "11 Automations 28 Total Travelers to Shop This Week 0 ⚠️ NOT ASSIGNED 18 Travel…" at bounding box center [885, 466] width 1225 height 672
click at [853, 359] on icon "[PERSON_NAME] [PERSON_NAME] [PERSON_NAME] [PERSON_NAME] [PERSON_NAME] [PERSON_N…" at bounding box center [577, 306] width 597 height 123
drag, startPoint x: 768, startPoint y: 367, endPoint x: 490, endPoint y: 241, distance: 305.2
click at [490, 241] on div "Travelers by Engineer [PERSON_NAME] [PERSON_NAME] [PERSON_NAME] [PERSON_NAME] […" at bounding box center [577, 299] width 609 height 159
click at [493, 247] on icon "[PERSON_NAME] [PERSON_NAME] [PERSON_NAME] [PERSON_NAME] [PERSON_NAME] [PERSON_N…" at bounding box center [577, 306] width 597 height 123
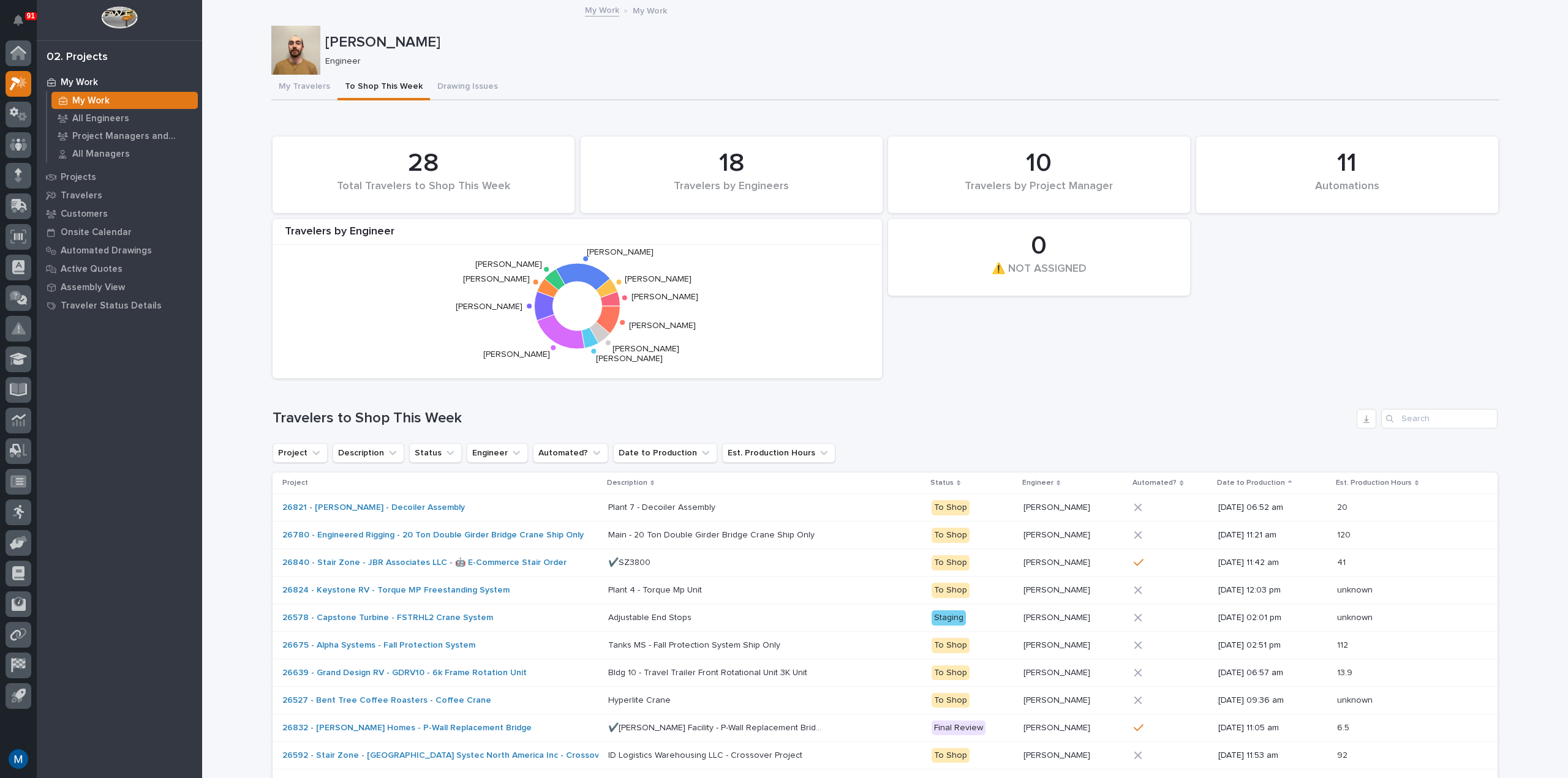
click at [1037, 354] on div "11 Automations 28 Total Travelers to Shop This Week 0 ⚠️ NOT ASSIGNED 18 Travel…" at bounding box center [884, 258] width 1237 height 254
click at [278, 97] on button "My Travelers" at bounding box center [304, 87] width 66 height 26
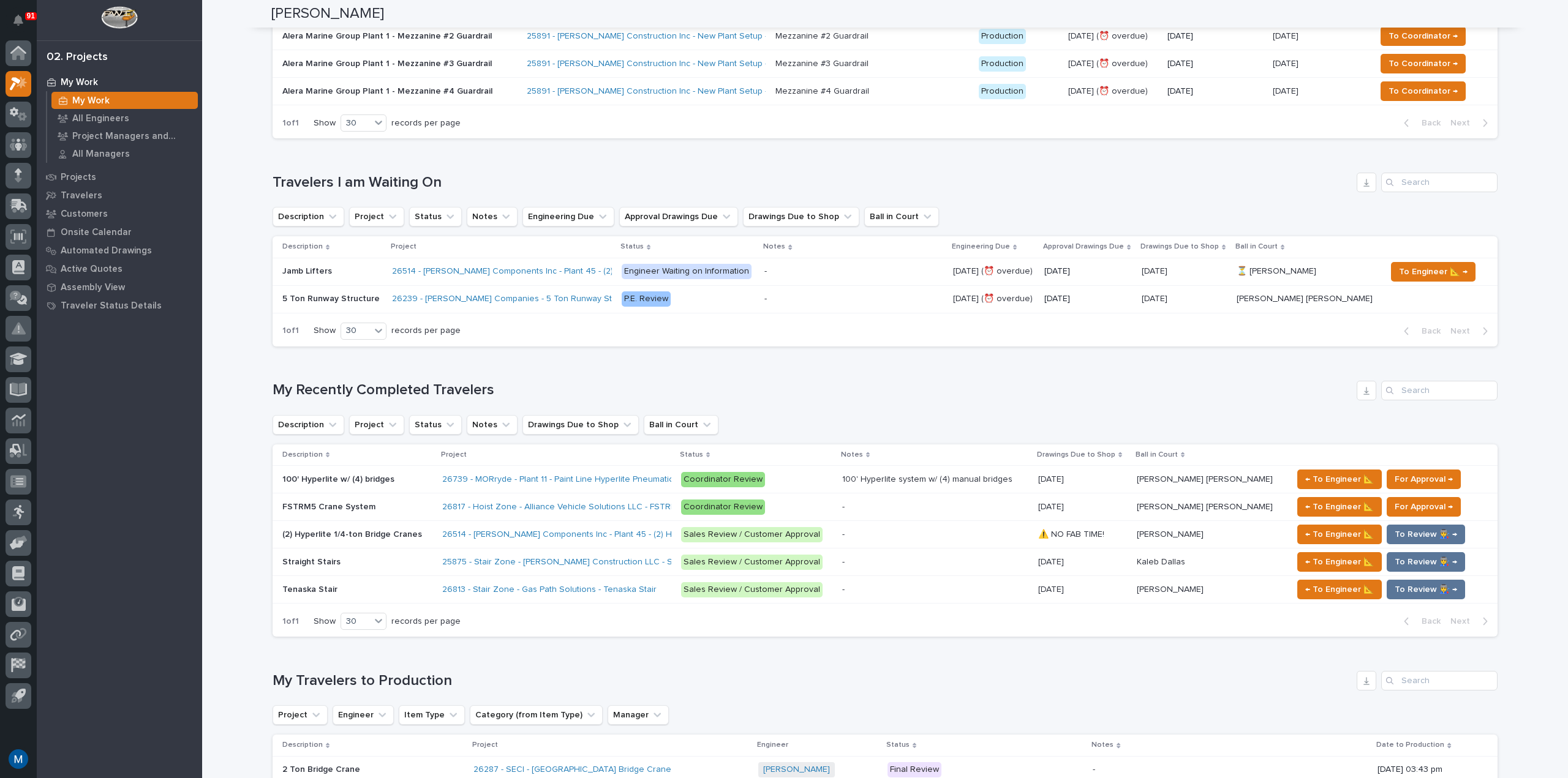
scroll to position [367, 0]
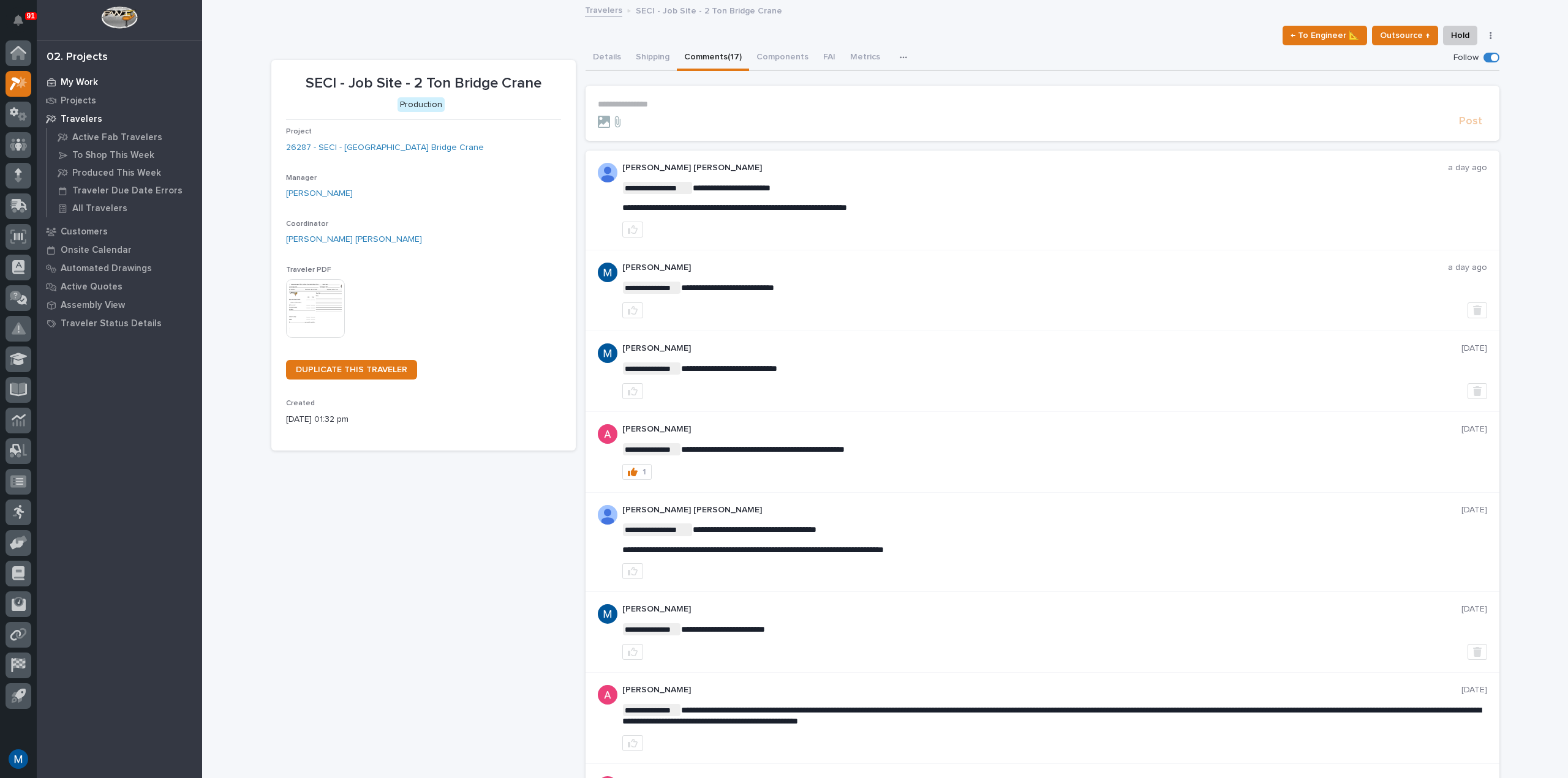
click at [91, 79] on p "My Work" at bounding box center [80, 82] width 38 height 11
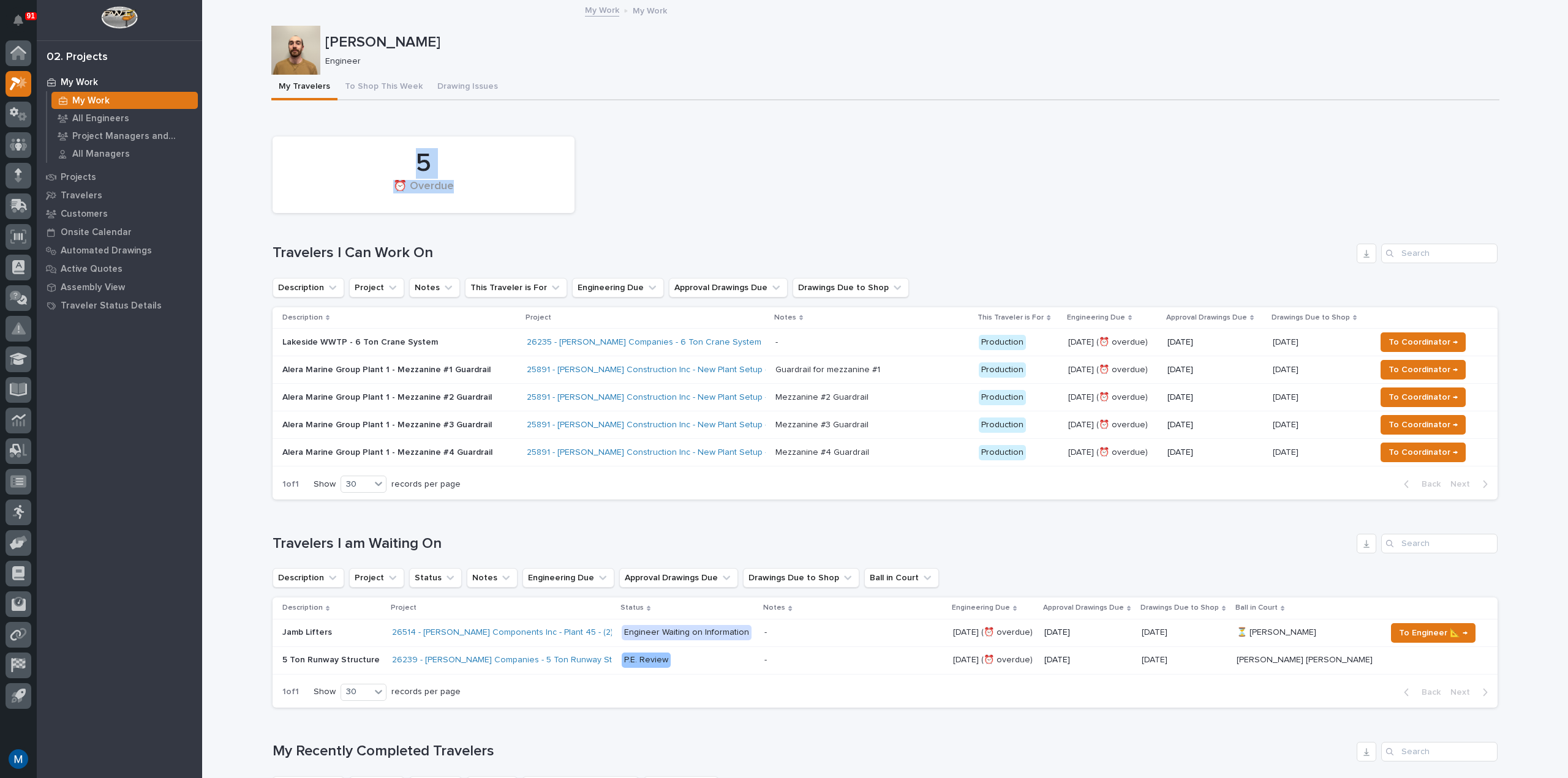
drag, startPoint x: 452, startPoint y: 191, endPoint x: 392, endPoint y: 174, distance: 62.4
click at [392, 174] on div "5 ⏰ Overdue" at bounding box center [423, 175] width 289 height 64
click at [392, 174] on div "5" at bounding box center [424, 163] width 261 height 30
drag, startPoint x: 407, startPoint y: 164, endPoint x: 457, endPoint y: 193, distance: 57.8
click at [457, 193] on div "5 ⏰ Overdue" at bounding box center [423, 175] width 289 height 64
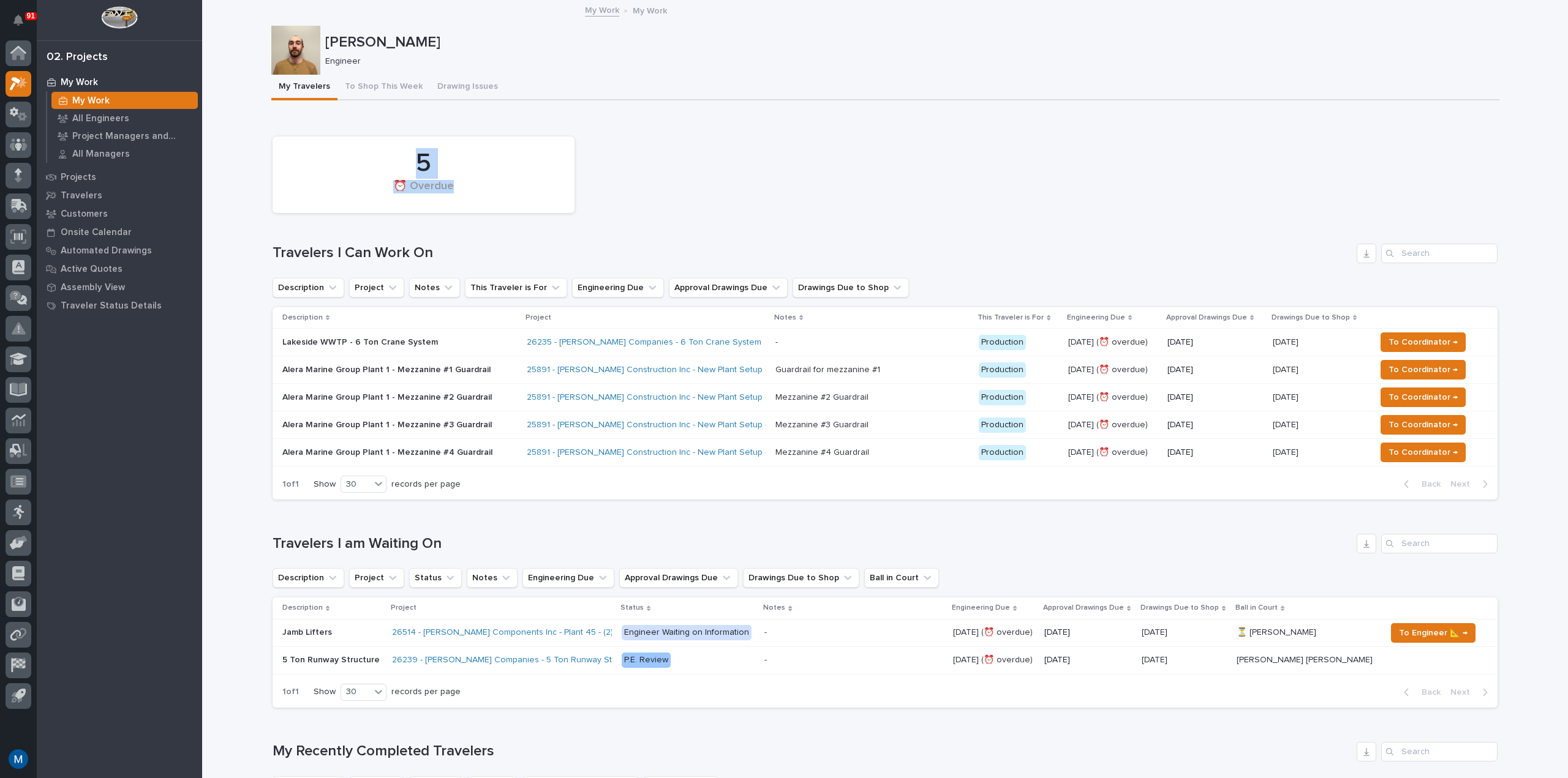
click at [457, 193] on div "⏰ Overdue" at bounding box center [424, 192] width 261 height 26
drag, startPoint x: 457, startPoint y: 190, endPoint x: 394, endPoint y: 159, distance: 70.2
click at [394, 159] on div "5 ⏰ Overdue" at bounding box center [423, 175] width 289 height 64
click at [394, 159] on div "5" at bounding box center [424, 163] width 261 height 30
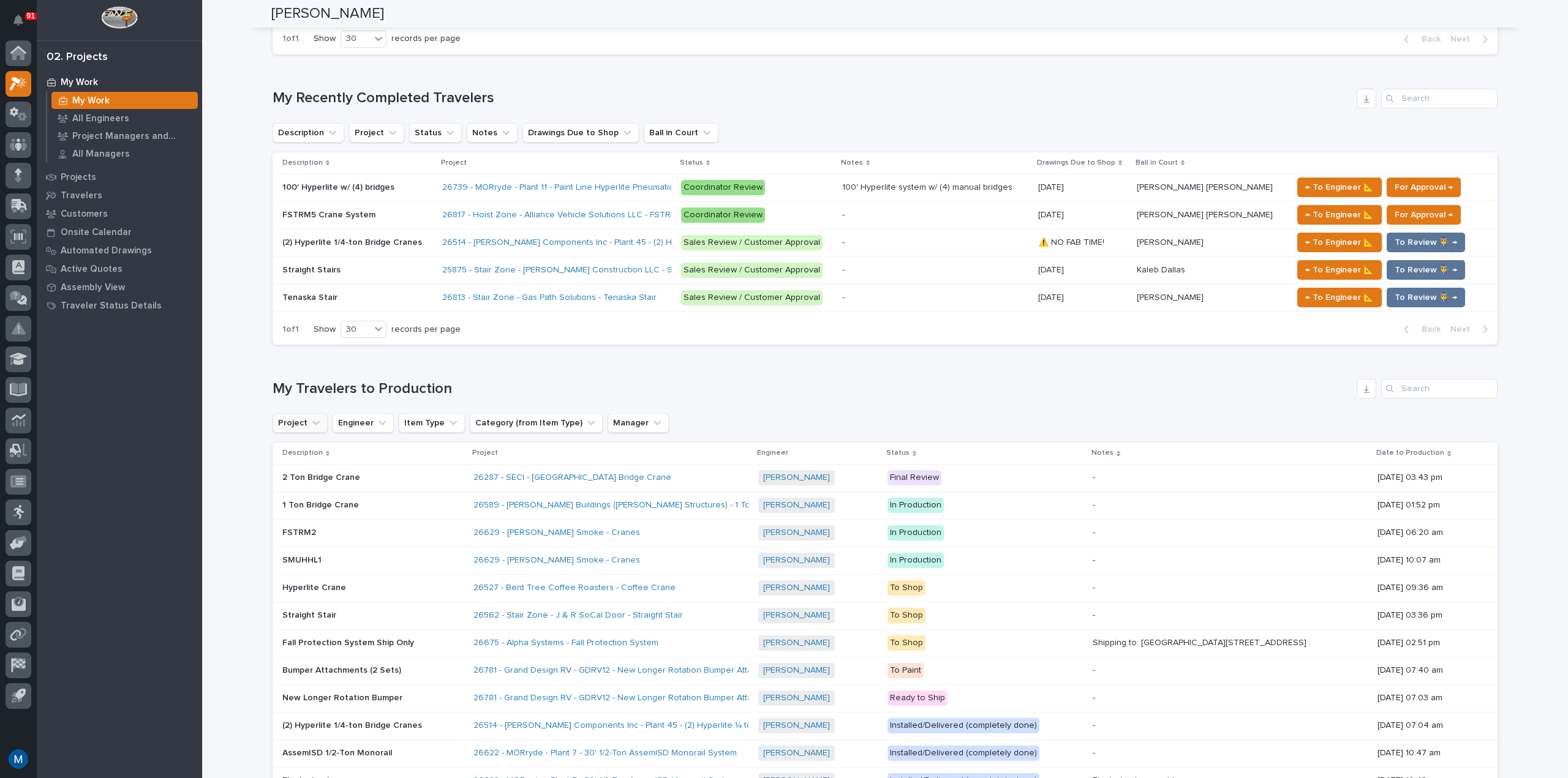
scroll to position [673, 0]
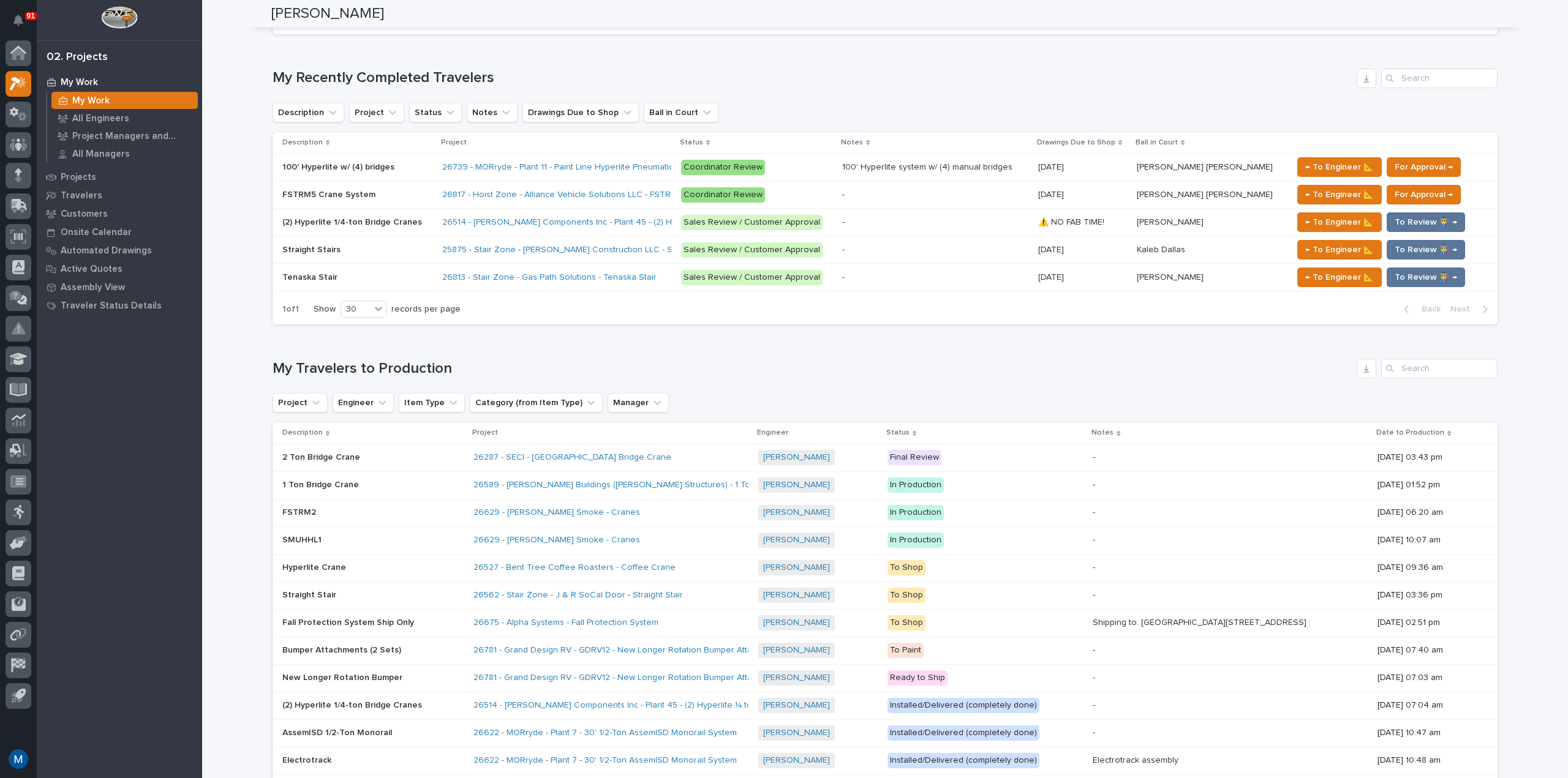
click at [291, 275] on p "Tenaska Stair" at bounding box center [311, 277] width 57 height 13
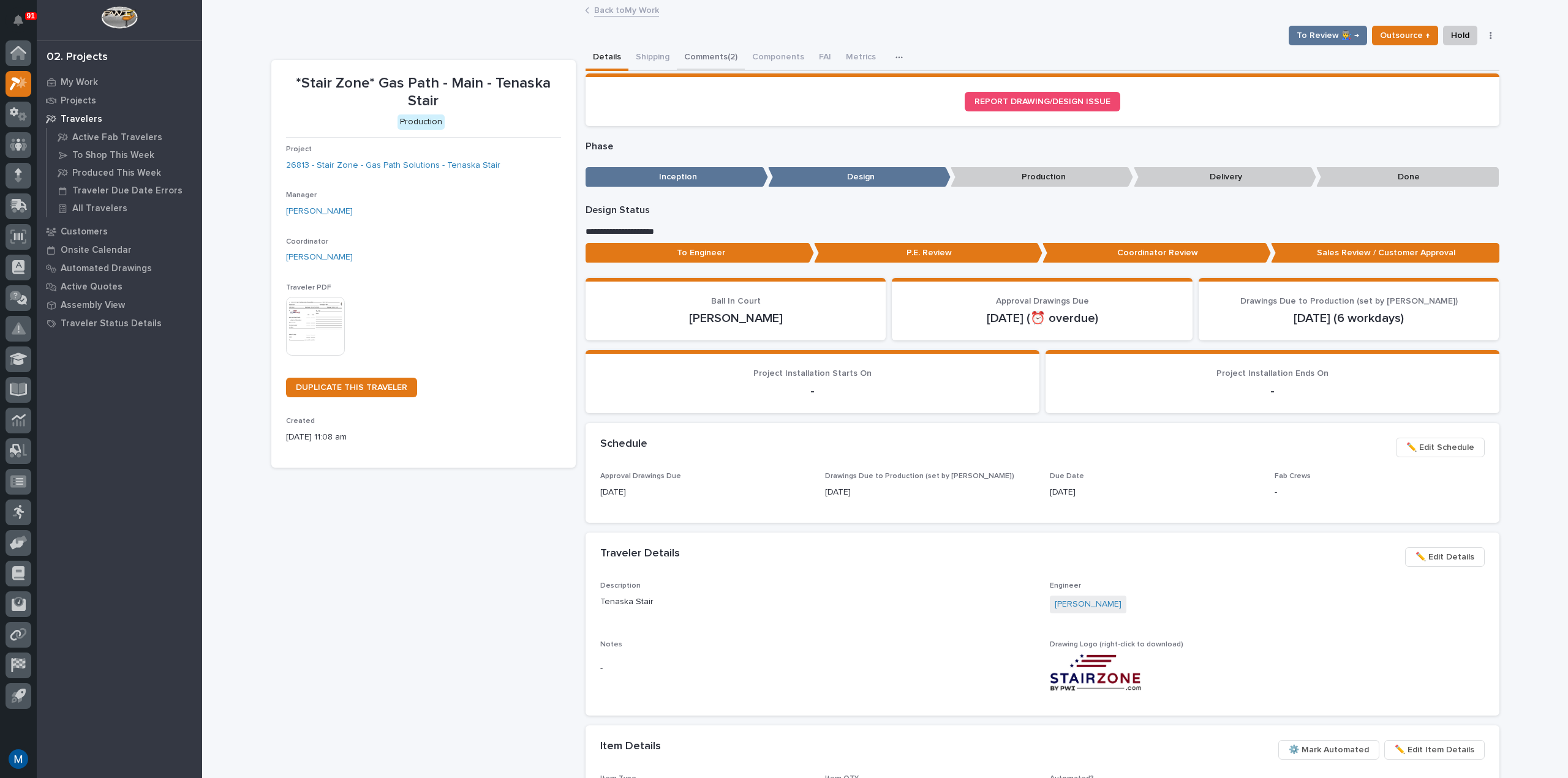
click at [717, 68] on button "Comments (2)" at bounding box center [711, 58] width 68 height 26
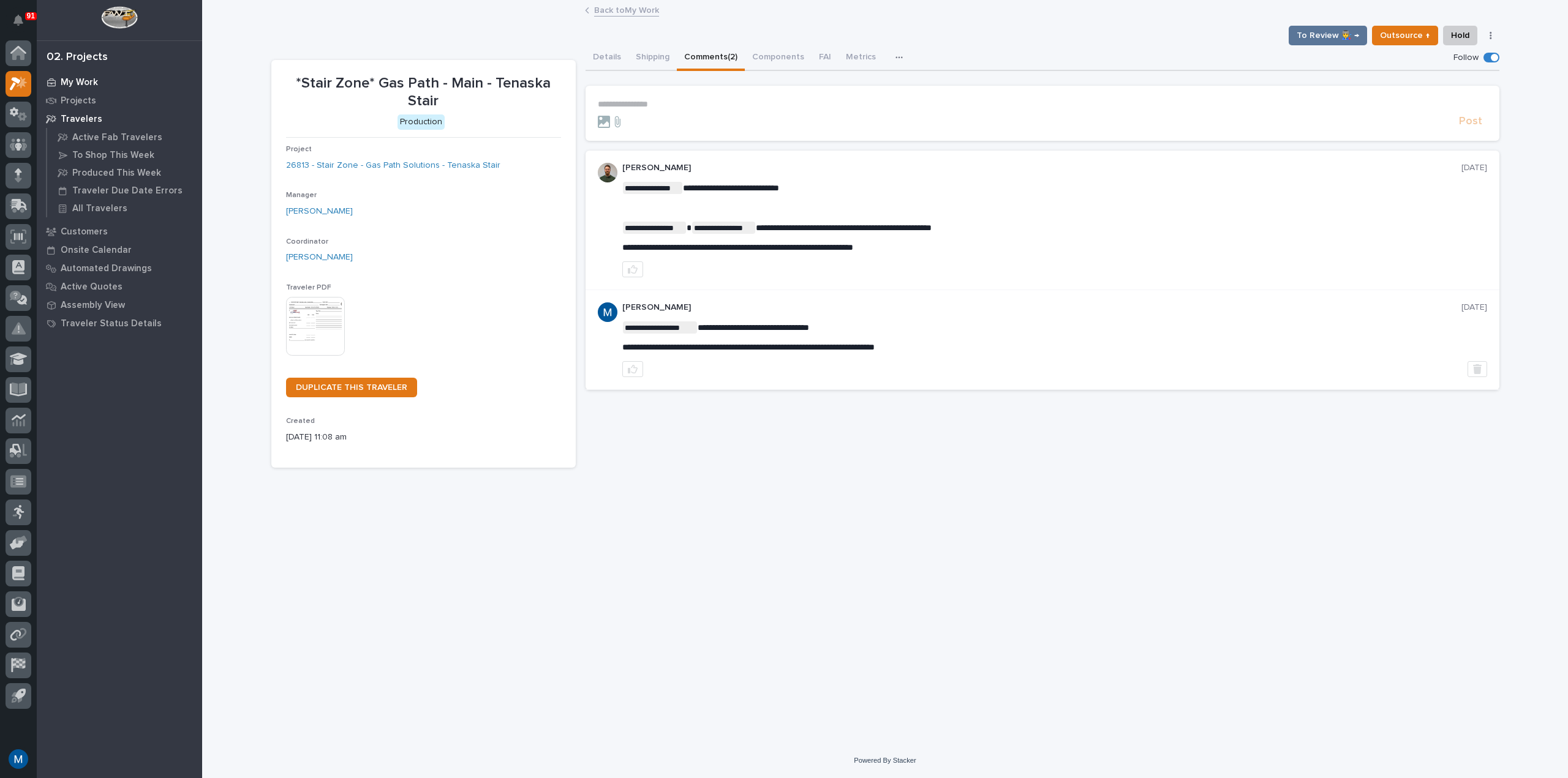
click at [80, 82] on p "My Work" at bounding box center [80, 82] width 38 height 11
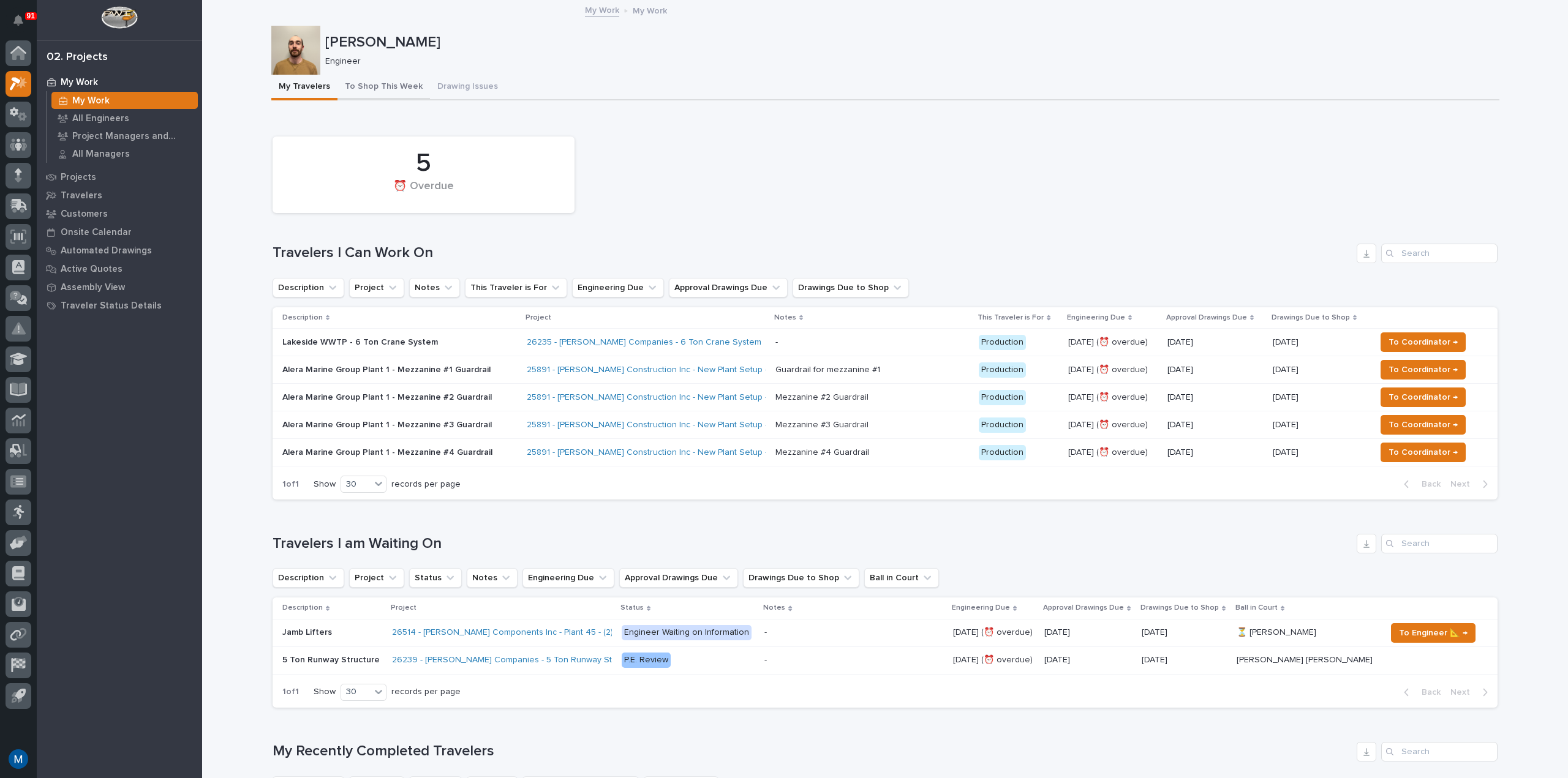
click at [409, 86] on button "To Shop This Week" at bounding box center [383, 87] width 92 height 26
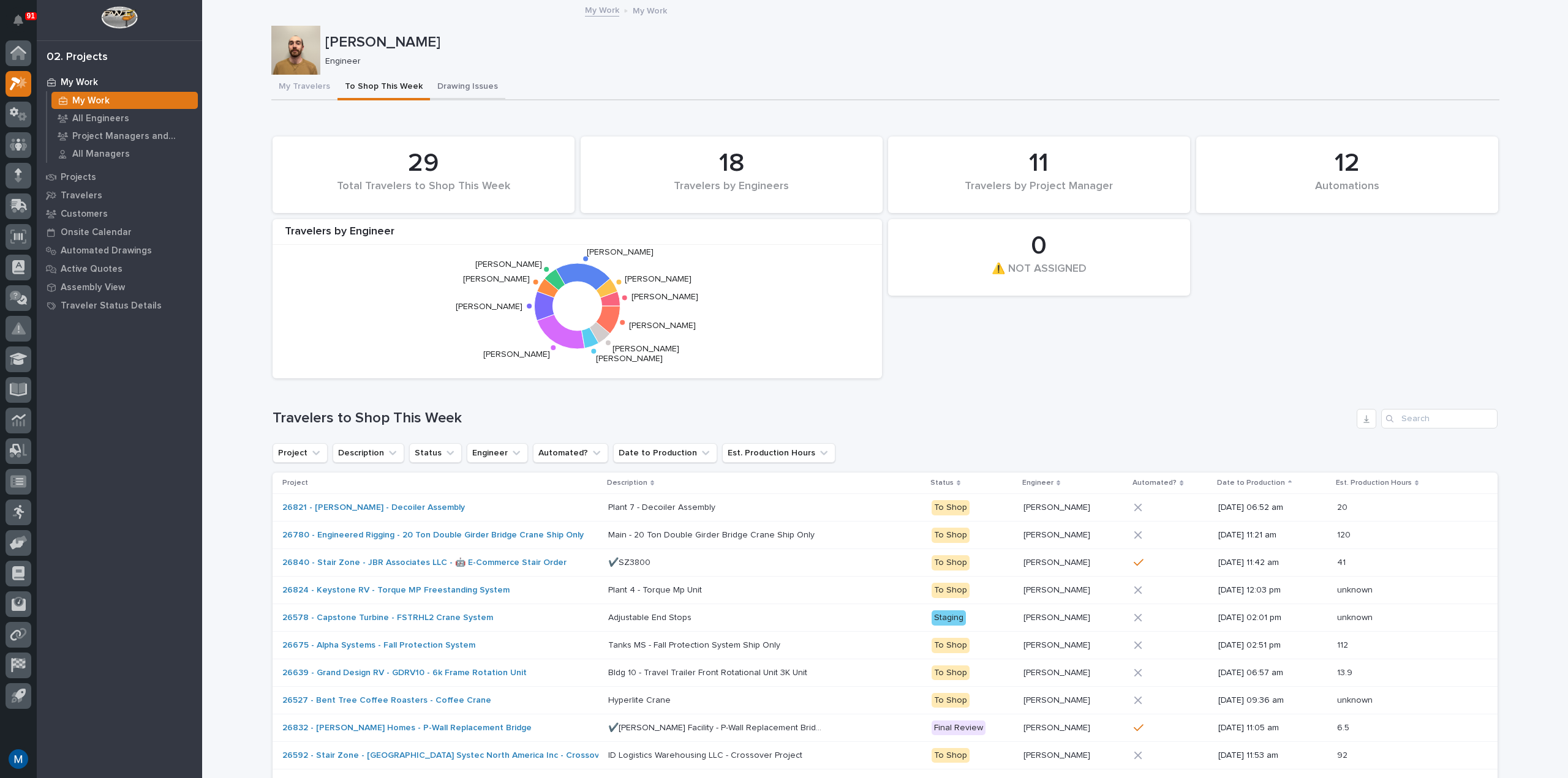
click at [456, 87] on button "Drawing Issues" at bounding box center [467, 87] width 75 height 26
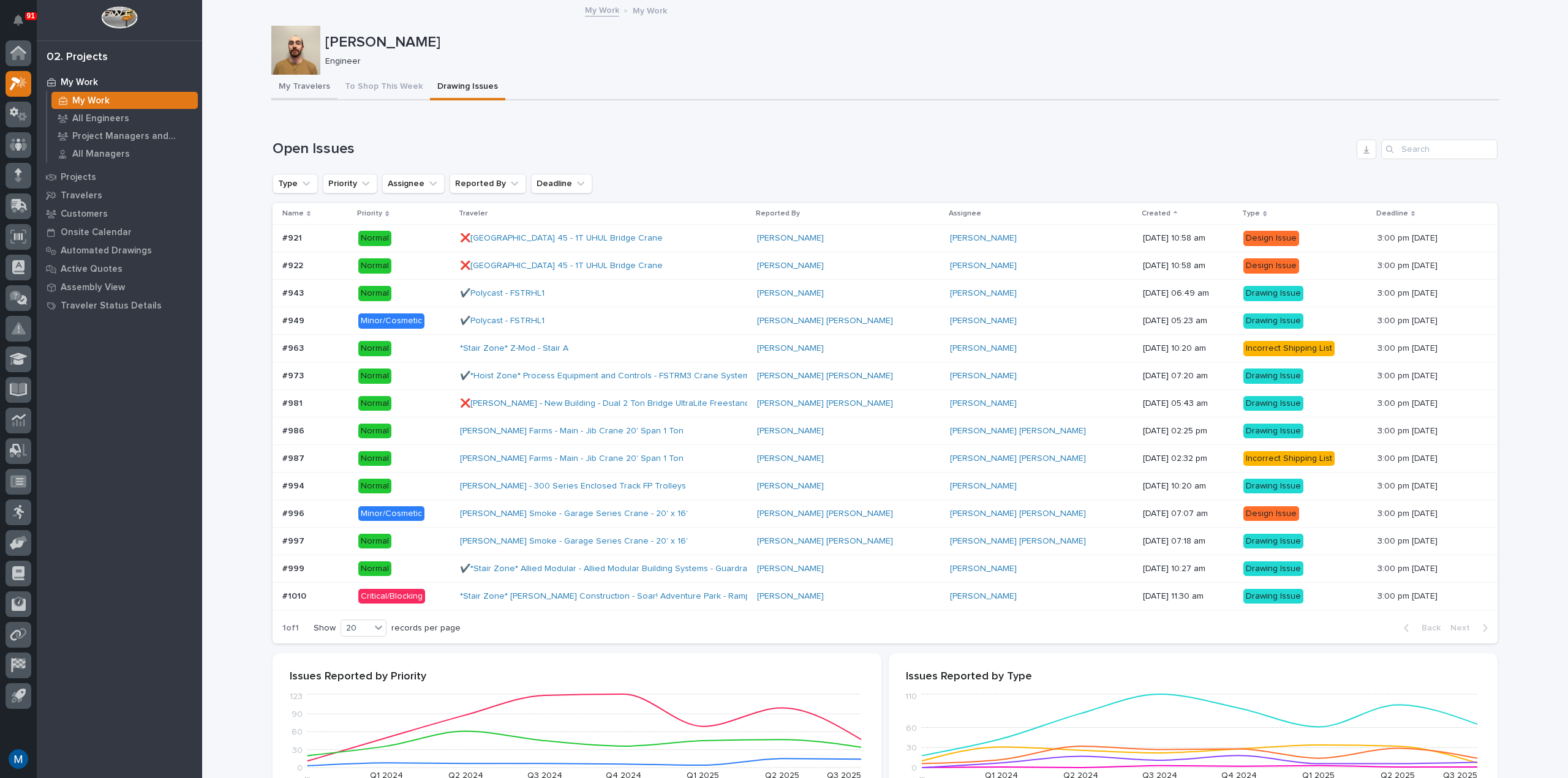
click at [298, 87] on button "My Travelers" at bounding box center [304, 87] width 66 height 26
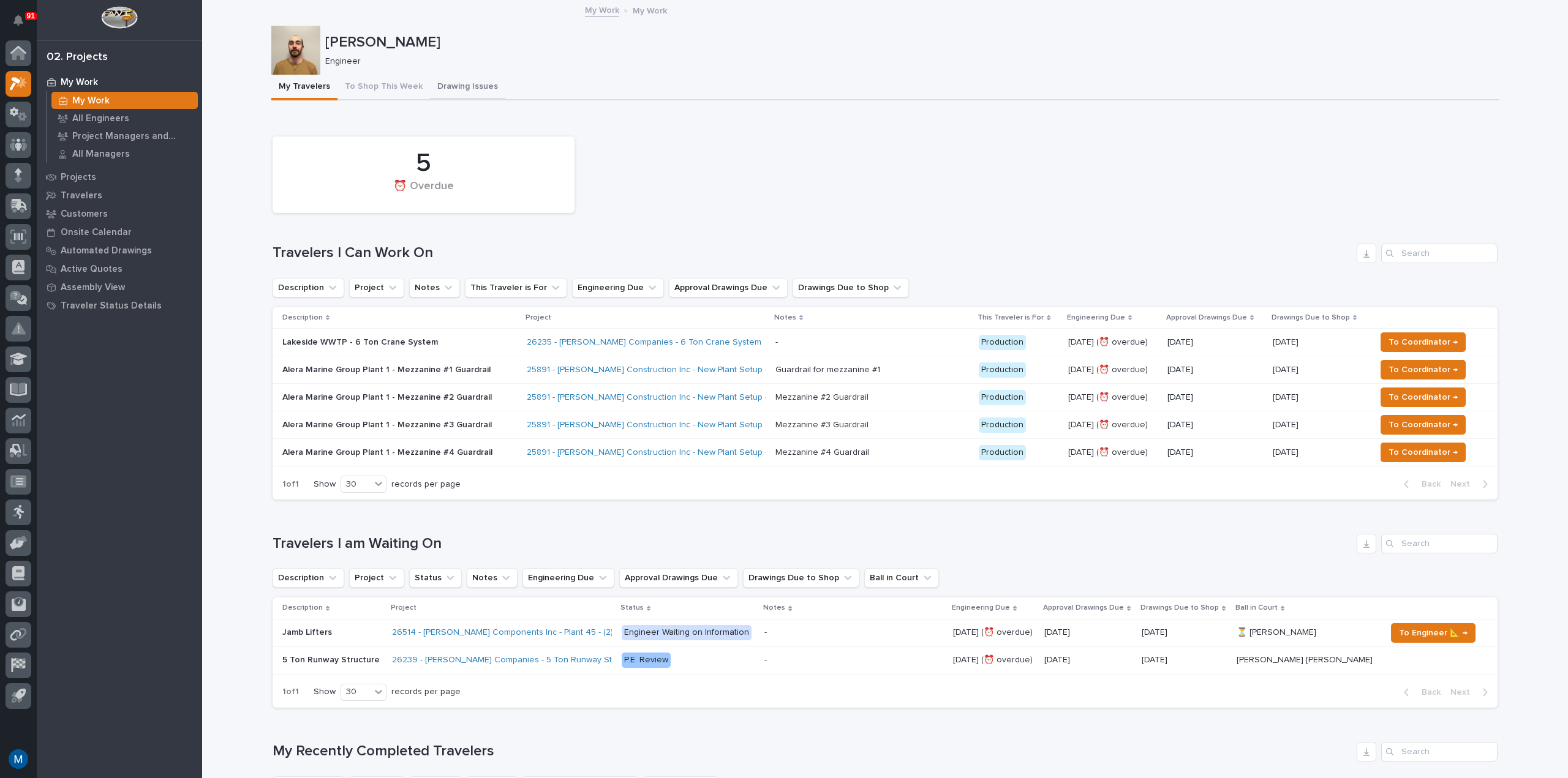
click at [389, 96] on button "To Shop This Week" at bounding box center [383, 87] width 92 height 26
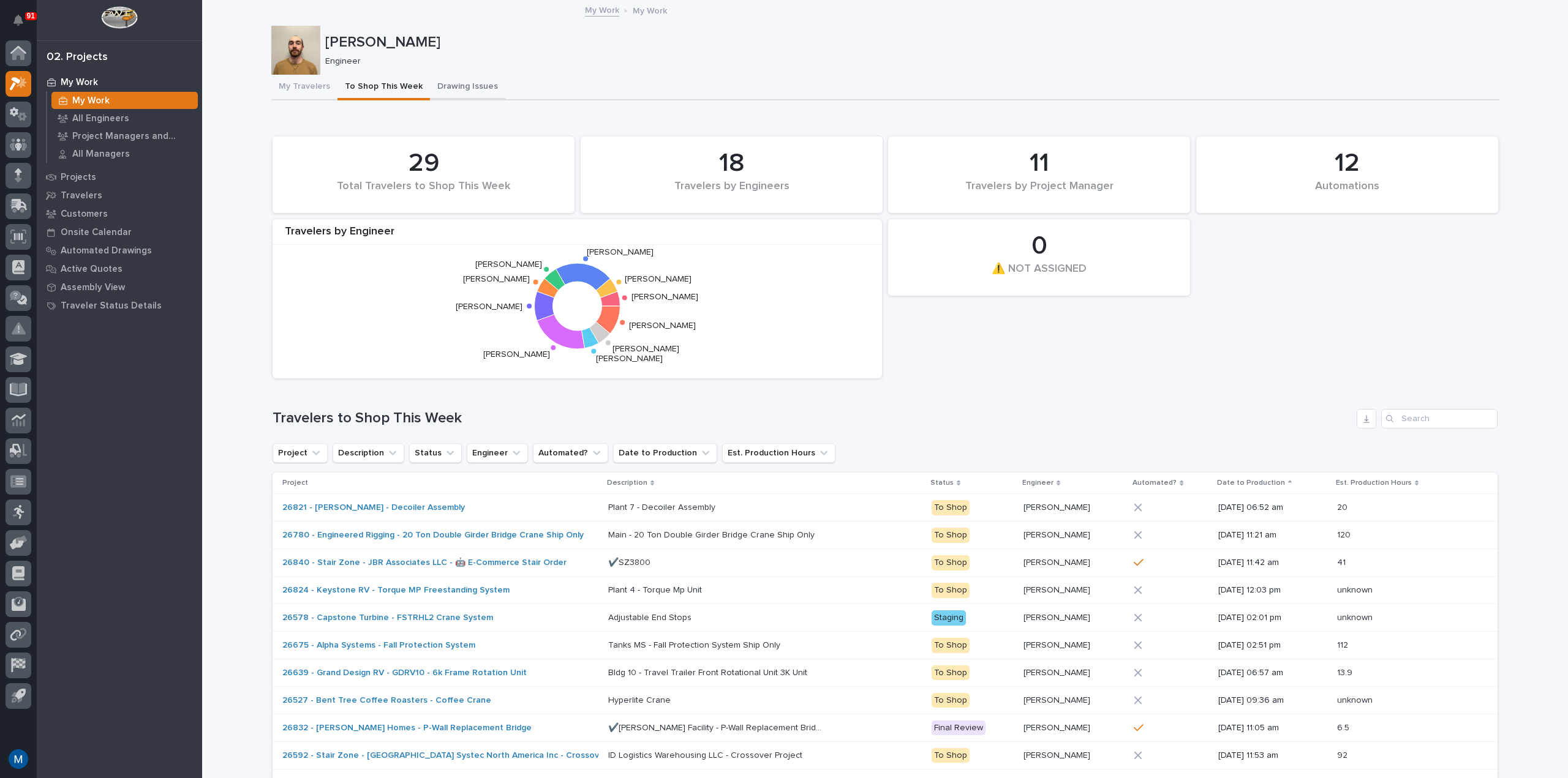
click at [459, 89] on button "Drawing Issues" at bounding box center [467, 87] width 75 height 26
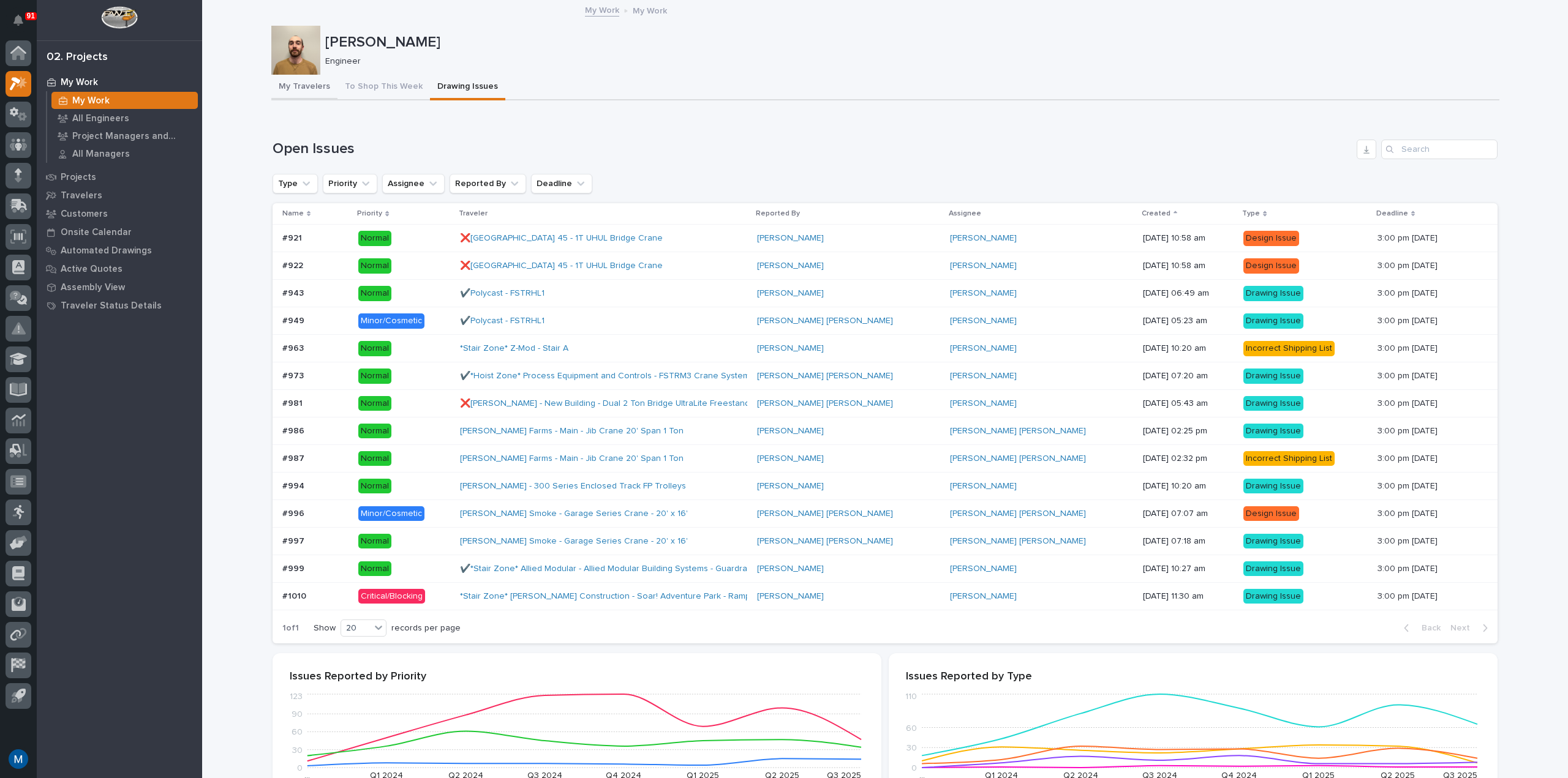
click at [299, 82] on button "My Travelers" at bounding box center [304, 87] width 66 height 26
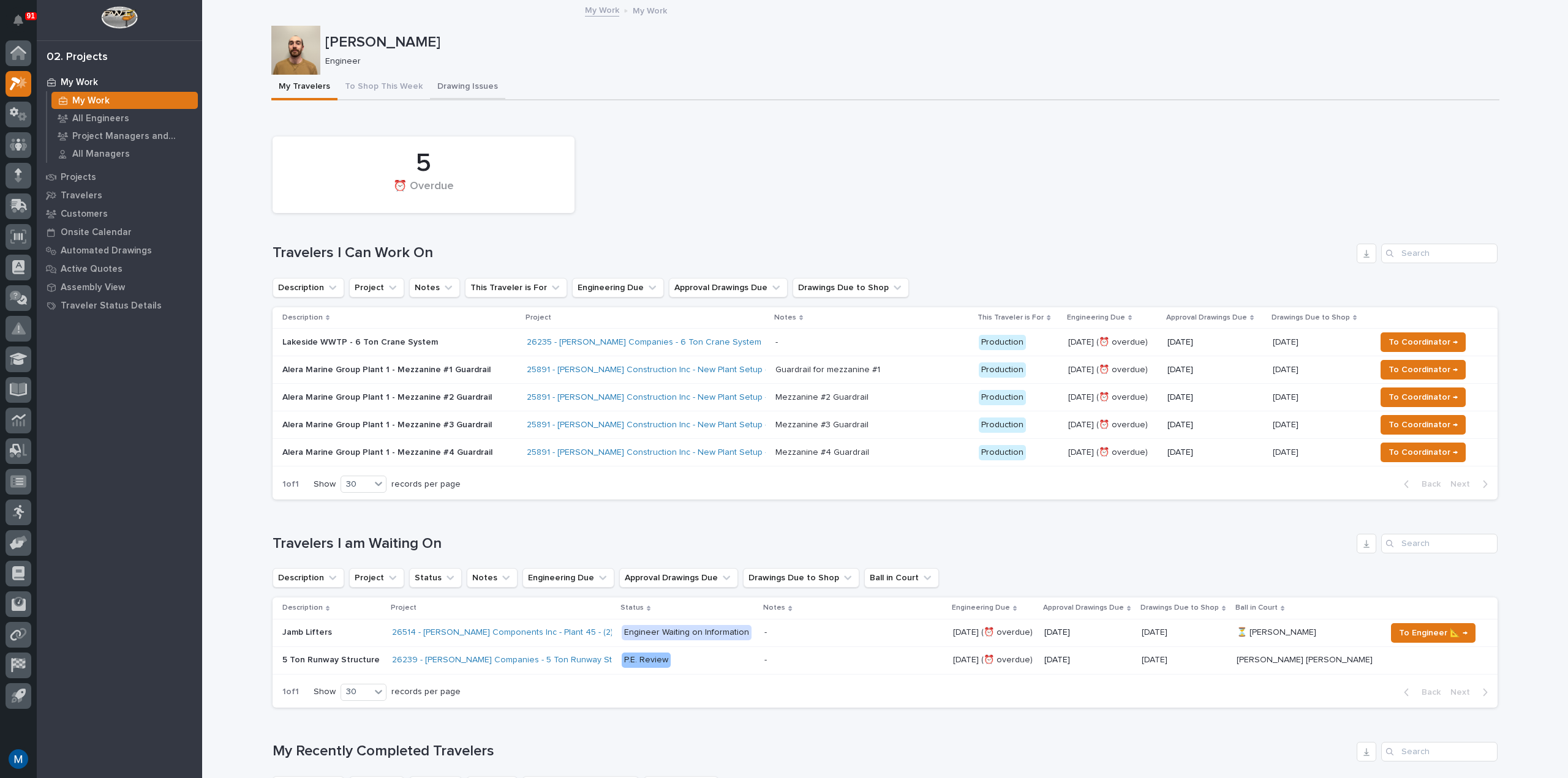
click at [451, 81] on button "Drawing Issues" at bounding box center [467, 87] width 75 height 26
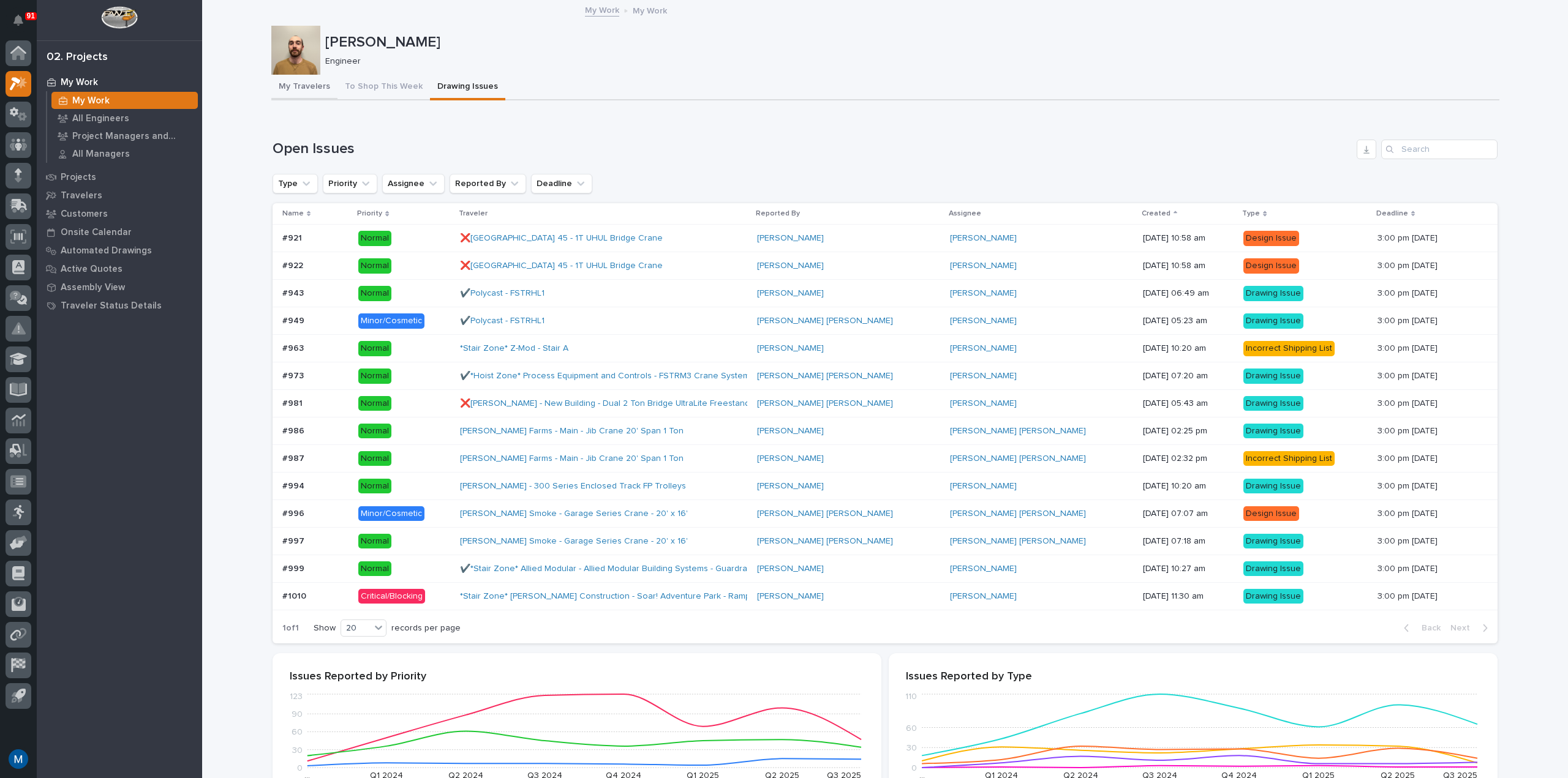
click at [299, 82] on button "My Travelers" at bounding box center [304, 87] width 66 height 26
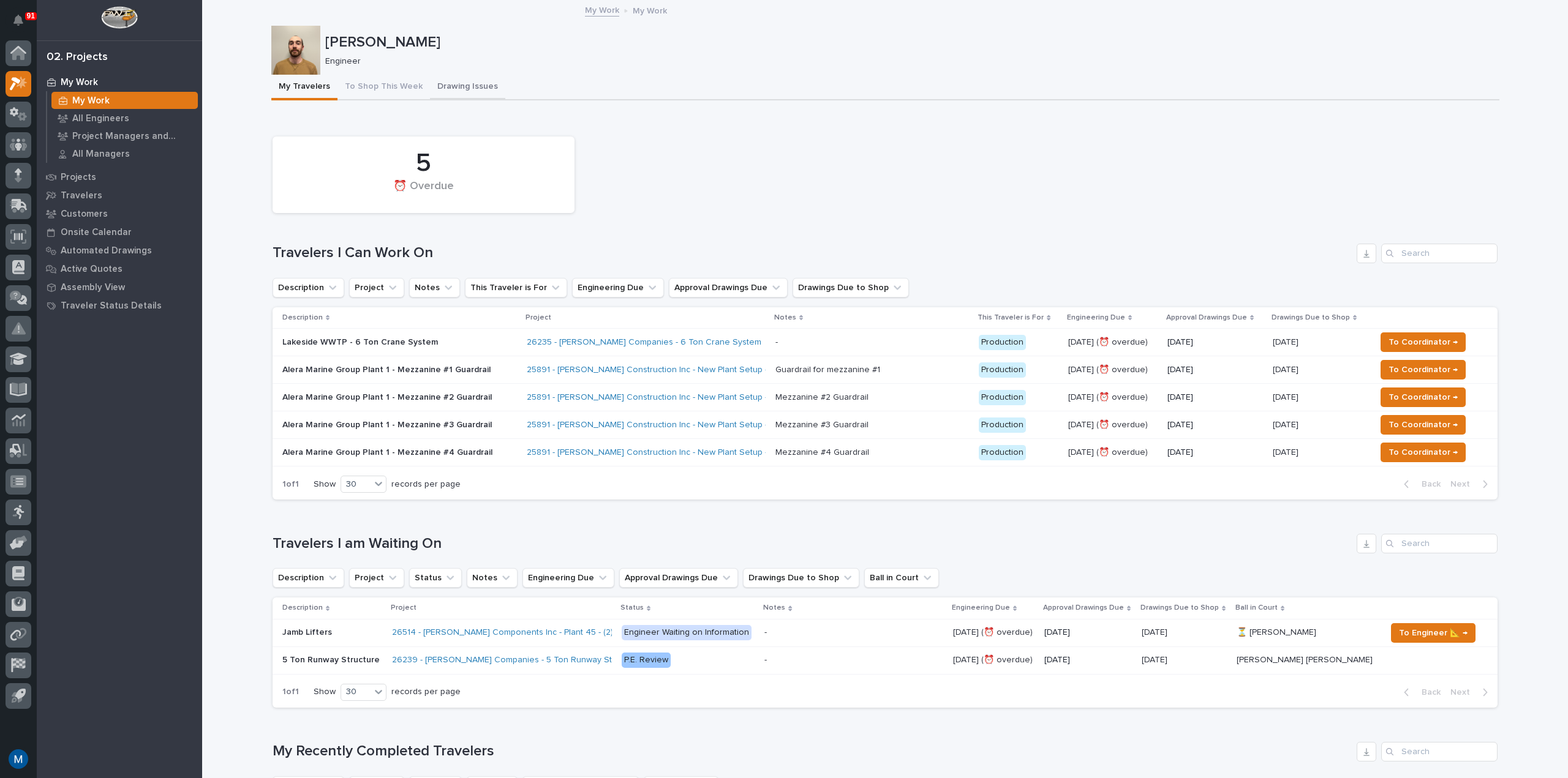
click at [458, 78] on button "Drawing Issues" at bounding box center [467, 87] width 75 height 26
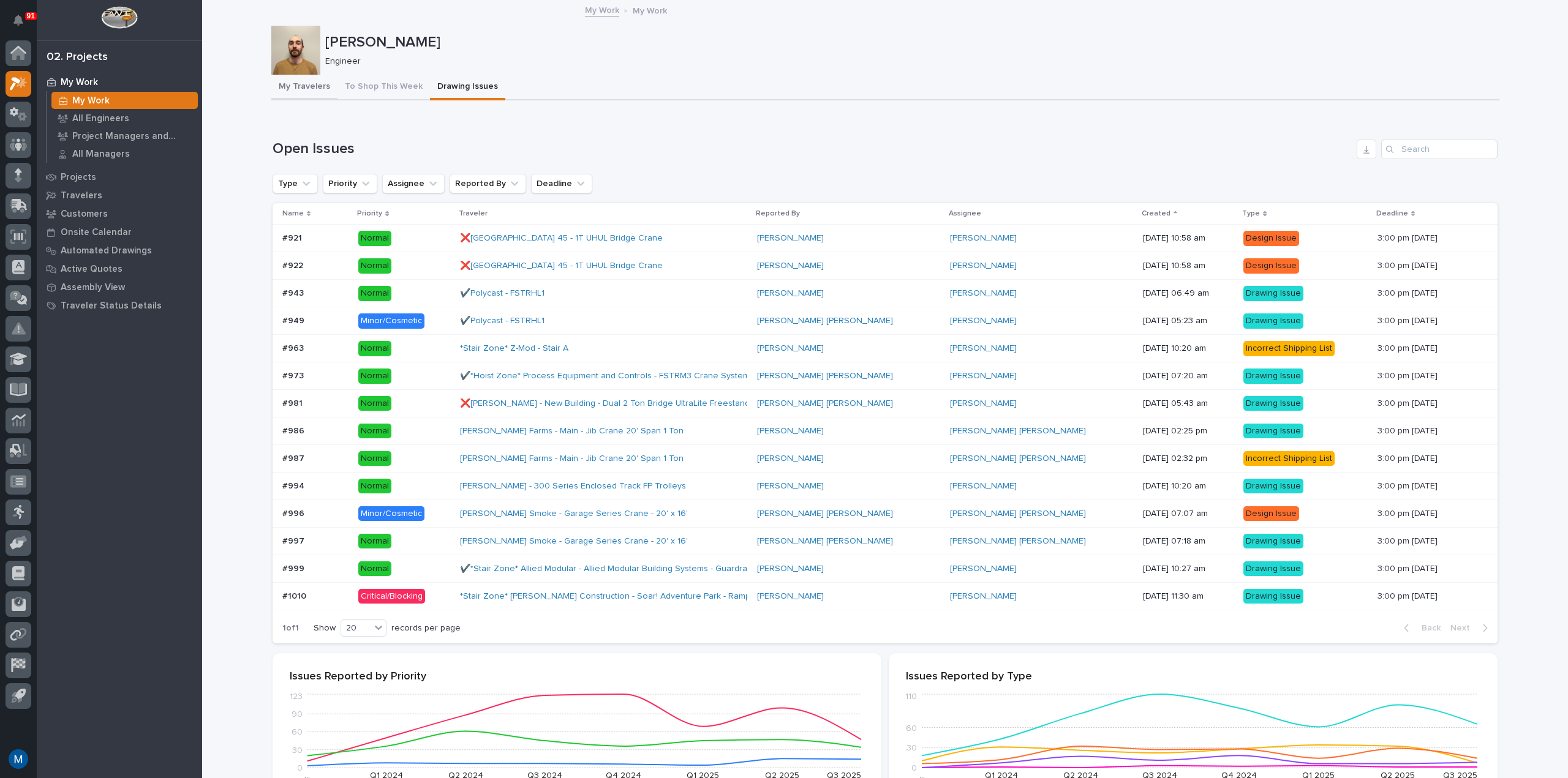
click at [288, 82] on button "My Travelers" at bounding box center [304, 87] width 66 height 26
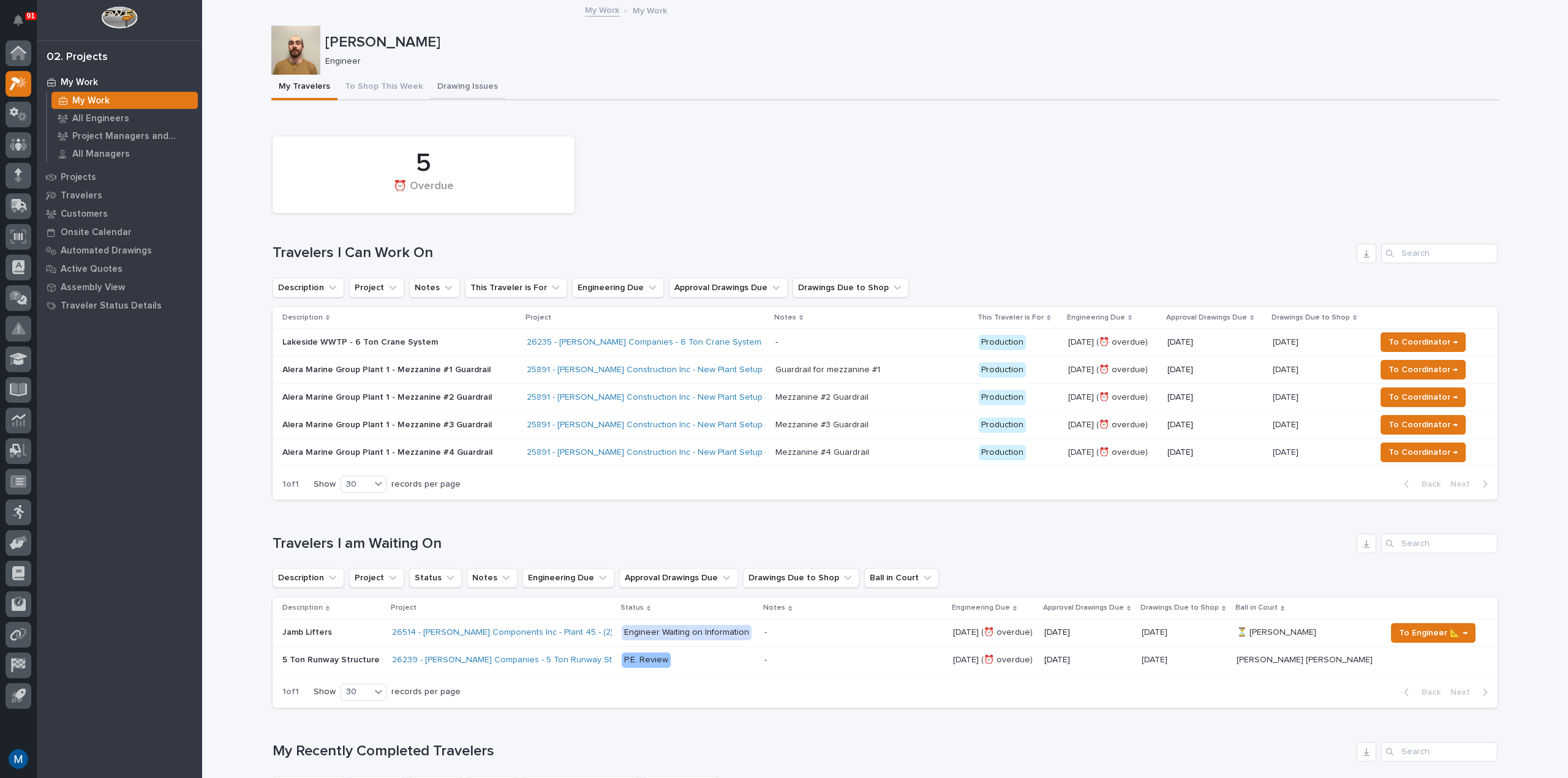
click at [441, 90] on button "Drawing Issues" at bounding box center [467, 87] width 75 height 26
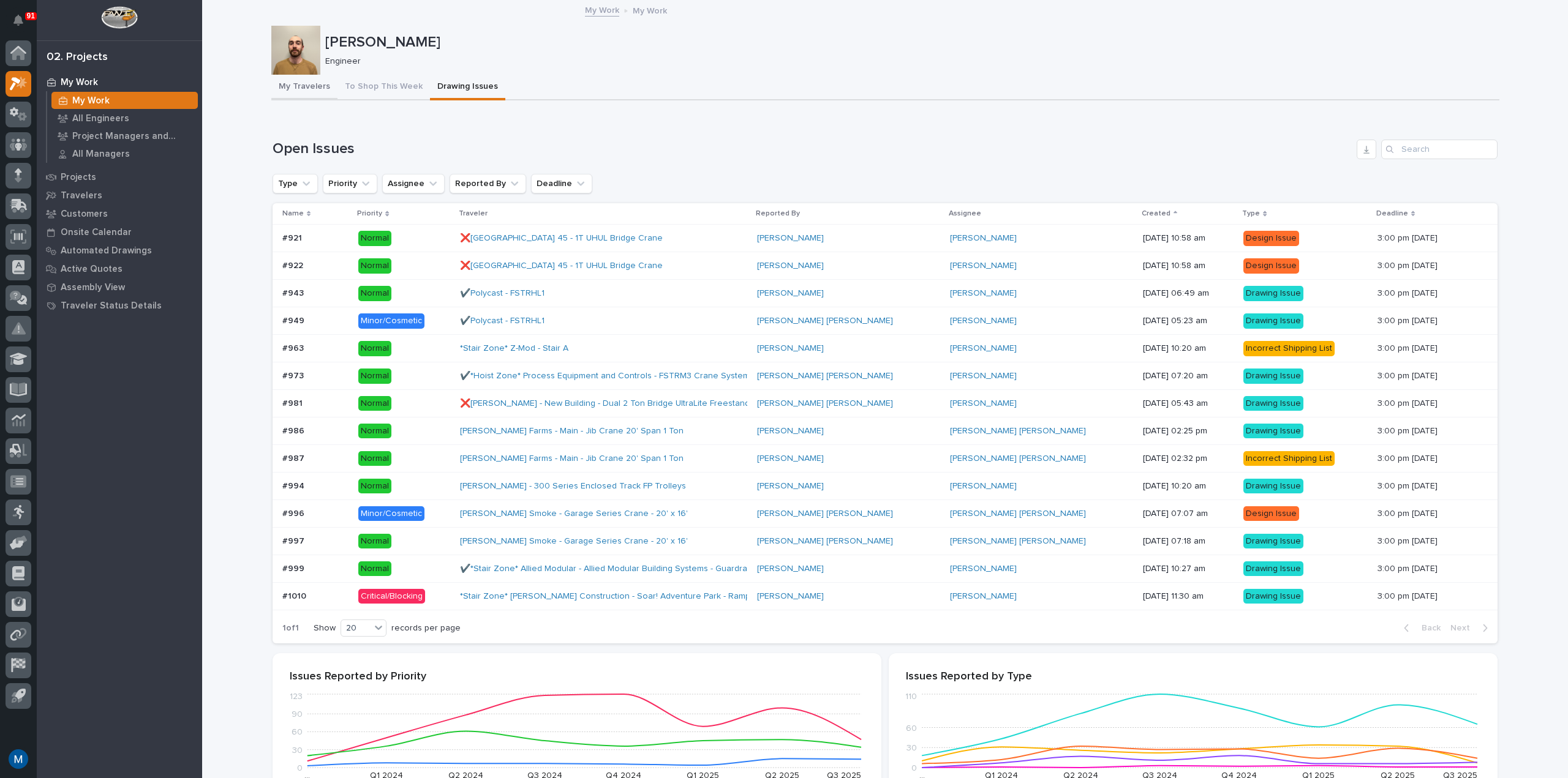
click at [300, 98] on button "My Travelers" at bounding box center [304, 87] width 66 height 26
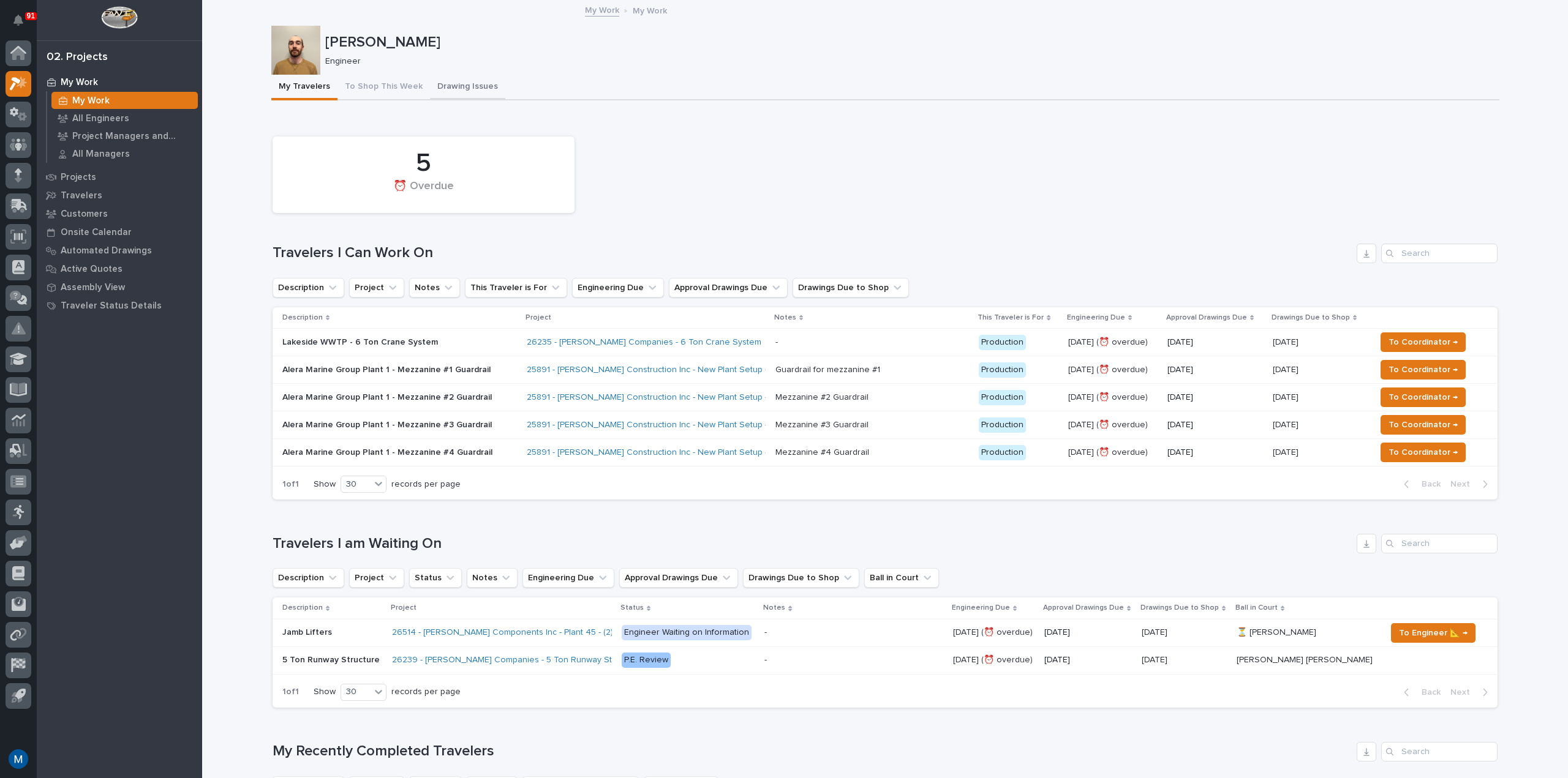
click at [452, 98] on button "Drawing Issues" at bounding box center [467, 87] width 75 height 26
